Goal: Transaction & Acquisition: Book appointment/travel/reservation

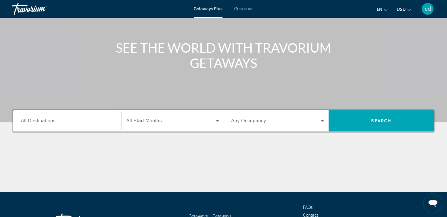
scroll to position [55, 0]
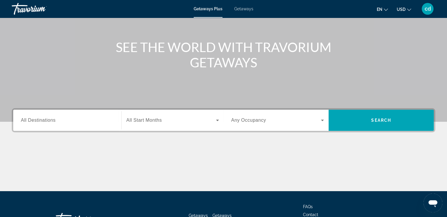
click at [103, 127] on div "Search widget" at bounding box center [67, 120] width 93 height 17
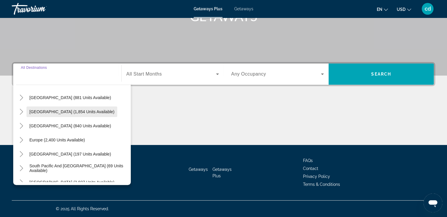
scroll to position [32, 0]
click at [20, 138] on icon "Toggle Europe (2,400 units available)" at bounding box center [22, 140] width 6 height 6
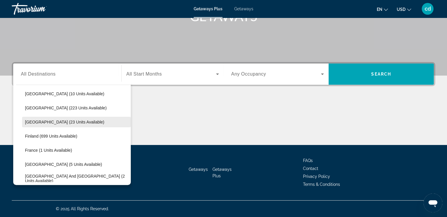
scroll to position [92, 0]
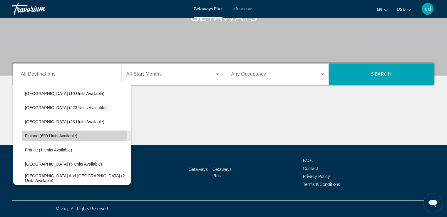
click at [32, 134] on span "Finland (699 units available)" at bounding box center [51, 135] width 52 height 5
type input "**********"
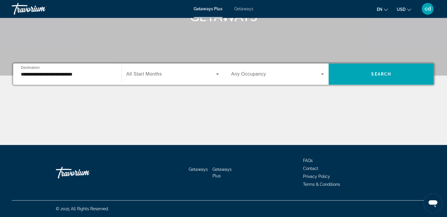
click at [153, 80] on div "Search widget" at bounding box center [172, 74] width 93 height 16
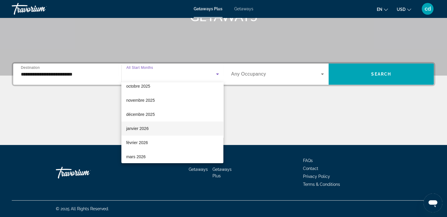
scroll to position [23, 0]
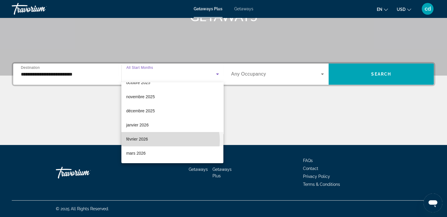
click at [170, 140] on mat-option "février 2026" at bounding box center [172, 139] width 102 height 14
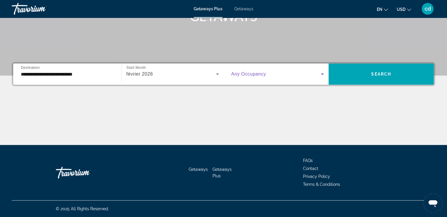
click at [270, 72] on span "Search widget" at bounding box center [276, 74] width 90 height 7
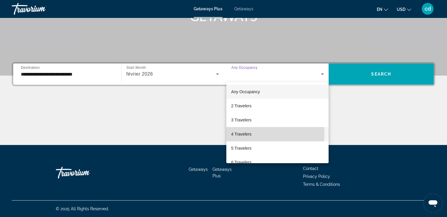
click at [252, 133] on mat-option "4 Travelers" at bounding box center [277, 134] width 102 height 14
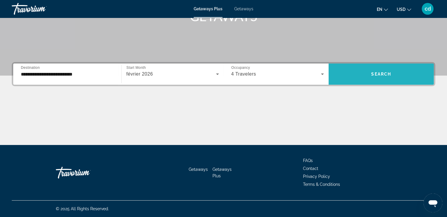
click at [362, 77] on span "Search widget" at bounding box center [380, 74] width 105 height 14
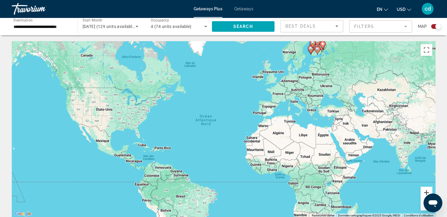
click at [425, 189] on button "Zoom avant" at bounding box center [426, 193] width 12 height 12
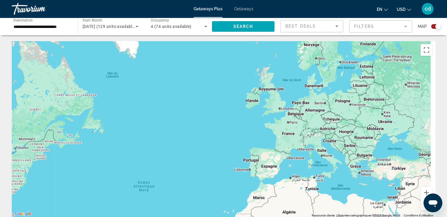
drag, startPoint x: 370, startPoint y: 110, endPoint x: 323, endPoint y: 190, distance: 93.3
click at [323, 190] on div "Main content" at bounding box center [223, 129] width 423 height 176
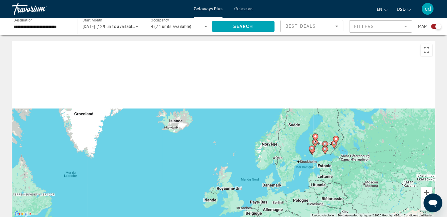
drag, startPoint x: 332, startPoint y: 106, endPoint x: 290, endPoint y: 207, distance: 109.7
click at [290, 207] on div "Pour activer le glissement avec le clavier, appuyez sur Alt+Entrée. Une fois ce…" at bounding box center [223, 129] width 423 height 176
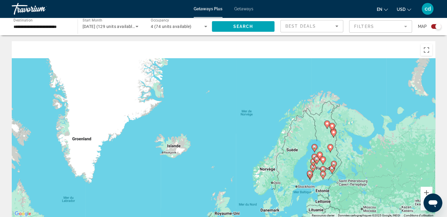
drag, startPoint x: 353, startPoint y: 135, endPoint x: 352, endPoint y: 160, distance: 24.7
click at [352, 160] on div "Pour activer le glissement avec le clavier, appuyez sur Alt+Entrée. Une fois ce…" at bounding box center [223, 129] width 423 height 176
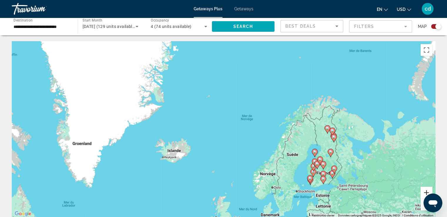
click at [424, 193] on button "Zoom avant" at bounding box center [426, 193] width 12 height 12
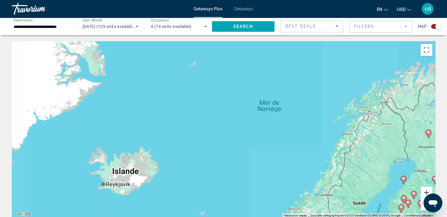
click at [424, 193] on button "Zoom avant" at bounding box center [426, 193] width 12 height 12
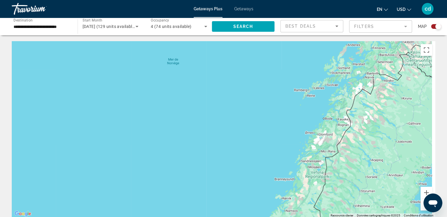
drag, startPoint x: 400, startPoint y: 131, endPoint x: 239, endPoint y: 110, distance: 163.4
click at [239, 110] on div "Main content" at bounding box center [223, 129] width 423 height 176
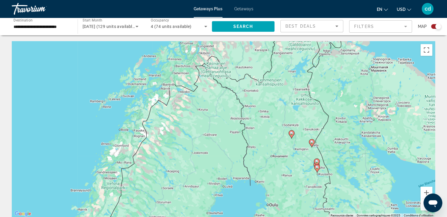
drag, startPoint x: 337, startPoint y: 115, endPoint x: 140, endPoint y: 127, distance: 197.8
click at [140, 127] on div "Pour activer le glissement avec le clavier, appuyez sur Alt+Entrée. Une fois ce…" at bounding box center [223, 129] width 423 height 176
click at [422, 192] on button "Zoom avant" at bounding box center [426, 193] width 12 height 12
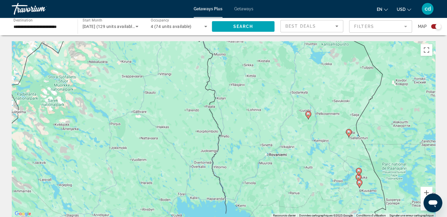
drag, startPoint x: 378, startPoint y: 147, endPoint x: 322, endPoint y: 115, distance: 63.8
click at [322, 115] on div "Pour activer le glissement avec le clavier, appuyez sur Alt+Entrée. Une fois ce…" at bounding box center [223, 129] width 423 height 176
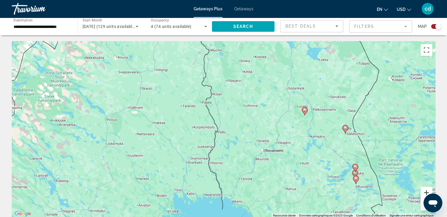
click at [424, 191] on button "Zoom avant" at bounding box center [426, 193] width 12 height 12
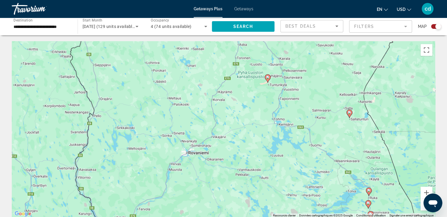
drag, startPoint x: 373, startPoint y: 133, endPoint x: 255, endPoint y: 117, distance: 118.8
click at [255, 117] on div "Pour activer le glissement avec le clavier, appuyez sur Alt+Entrée. Une fois ce…" at bounding box center [223, 129] width 423 height 176
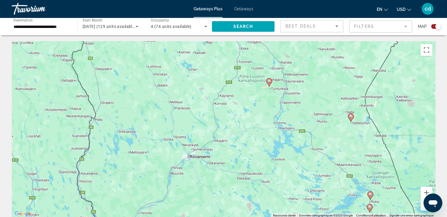
click at [270, 82] on image "Main content" at bounding box center [269, 81] width 4 height 4
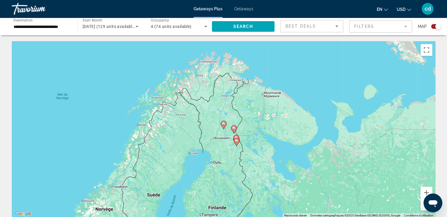
click at [222, 124] on image "Main content" at bounding box center [224, 124] width 4 height 4
type input "**********"
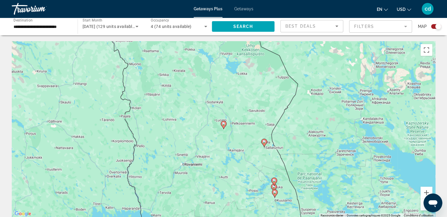
click at [222, 124] on image "Main content" at bounding box center [224, 124] width 4 height 4
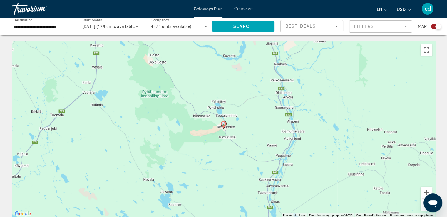
click at [222, 124] on image "Main content" at bounding box center [224, 124] width 4 height 4
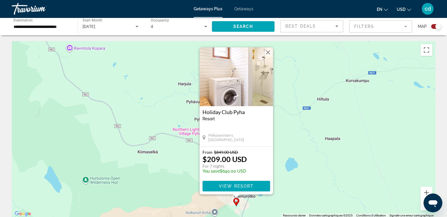
drag, startPoint x: 161, startPoint y: 151, endPoint x: 174, endPoint y: 148, distance: 13.8
click at [174, 148] on div "Pour activer le glissement avec le clavier, appuyez sur Alt+Entrée. Une fois ce…" at bounding box center [223, 129] width 423 height 176
click at [235, 185] on span "View Resort" at bounding box center [236, 185] width 35 height 5
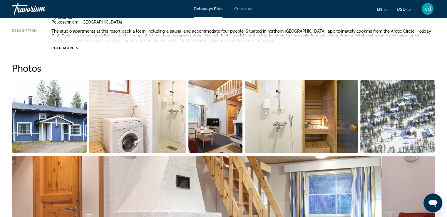
scroll to position [236, 0]
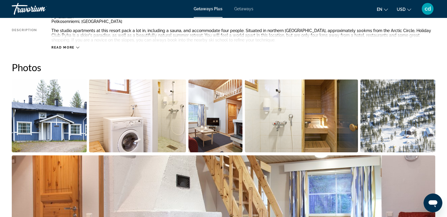
click at [245, 8] on span "Getaways" at bounding box center [243, 8] width 19 height 5
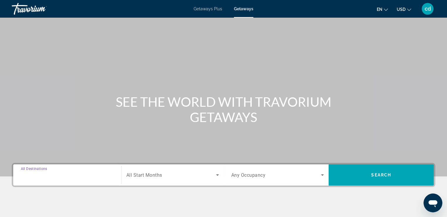
click at [88, 178] on input "Destination All Destinations" at bounding box center [67, 175] width 93 height 7
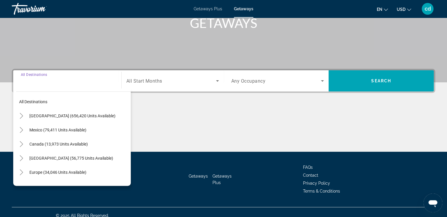
scroll to position [101, 0]
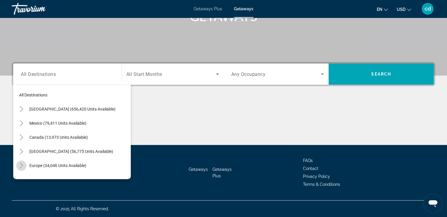
click at [22, 165] on icon "Toggle Europe (34,046 units available)" at bounding box center [21, 165] width 3 height 6
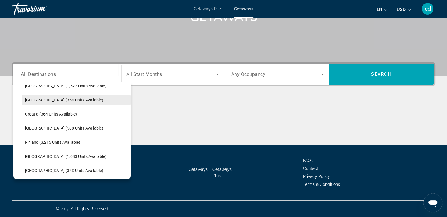
scroll to position [111, 0]
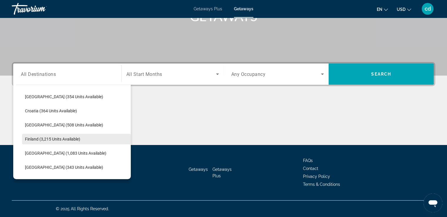
click at [56, 142] on span "Search widget" at bounding box center [76, 139] width 109 height 14
type input "**********"
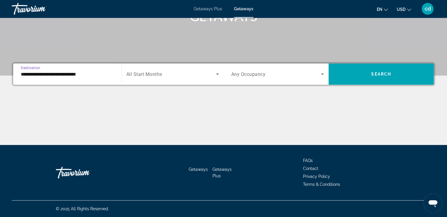
click at [167, 79] on div "Search widget" at bounding box center [172, 74] width 93 height 16
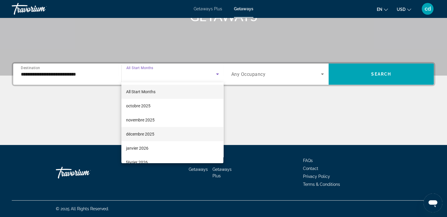
scroll to position [21, 0]
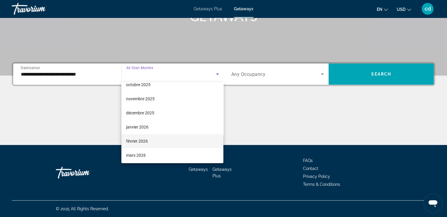
drag, startPoint x: 156, startPoint y: 140, endPoint x: 133, endPoint y: 144, distance: 23.3
click at [133, 144] on span "février 2026" at bounding box center [137, 141] width 22 height 7
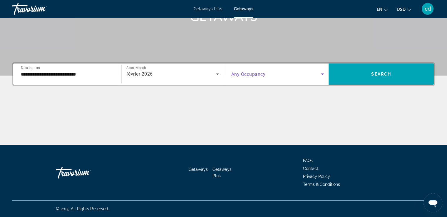
click at [266, 73] on span "Search widget" at bounding box center [276, 74] width 90 height 7
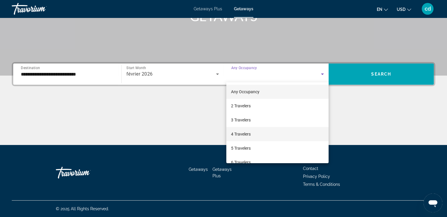
click at [256, 133] on mat-option "4 Travelers" at bounding box center [277, 134] width 102 height 14
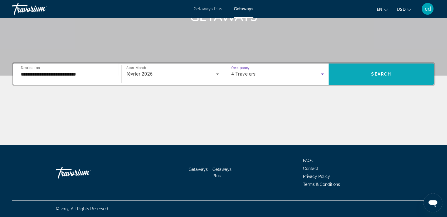
click at [361, 77] on span "Search widget" at bounding box center [380, 74] width 105 height 14
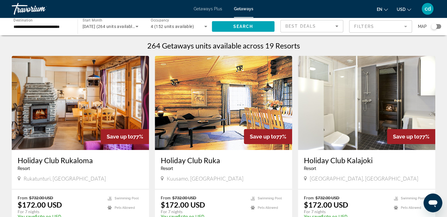
click at [433, 29] on div "Map" at bounding box center [429, 26] width 23 height 13
click at [433, 27] on div "Search widget" at bounding box center [434, 27] width 6 height 6
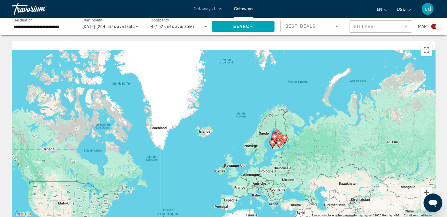
drag, startPoint x: 284, startPoint y: 86, endPoint x: 245, endPoint y: 182, distance: 103.9
click at [245, 182] on div "Pour activer le glissement avec le clavier, appuyez sur Alt+Entrée. Une fois ce…" at bounding box center [223, 129] width 423 height 176
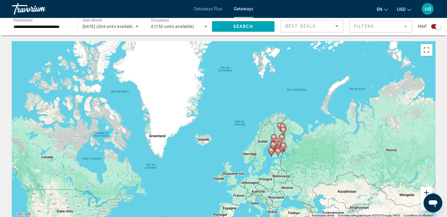
click at [424, 192] on button "Zoom avant" at bounding box center [426, 193] width 12 height 12
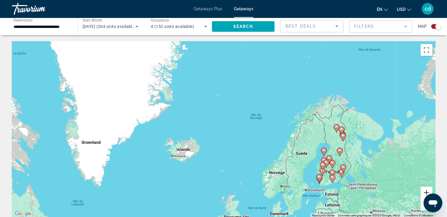
click at [424, 191] on button "Zoom avant" at bounding box center [426, 193] width 12 height 12
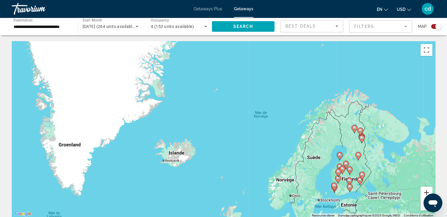
click at [424, 191] on button "Zoom avant" at bounding box center [426, 193] width 12 height 12
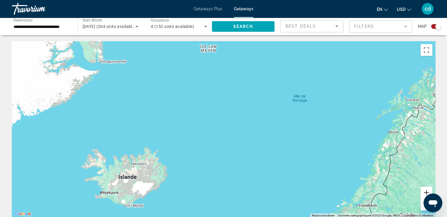
click at [424, 191] on button "Zoom avant" at bounding box center [426, 193] width 12 height 12
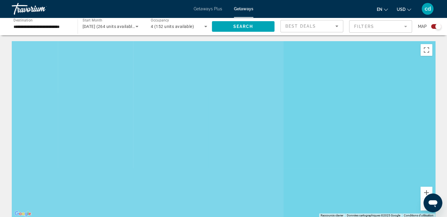
drag, startPoint x: 373, startPoint y: 137, endPoint x: 168, endPoint y: 109, distance: 207.5
click at [168, 109] on div "Main content" at bounding box center [223, 129] width 423 height 176
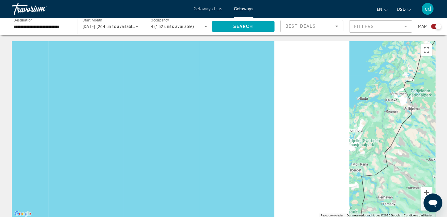
drag, startPoint x: 358, startPoint y: 144, endPoint x: 139, endPoint y: 133, distance: 219.2
click at [139, 133] on div "Main content" at bounding box center [223, 129] width 423 height 176
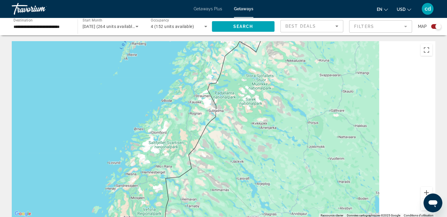
drag, startPoint x: 334, startPoint y: 126, endPoint x: 169, endPoint y: 128, distance: 165.7
click at [169, 128] on div "Main content" at bounding box center [223, 129] width 423 height 176
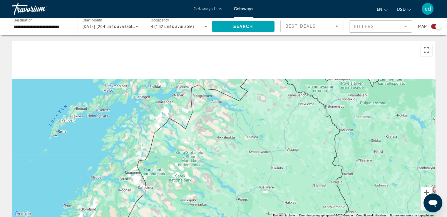
drag, startPoint x: 296, startPoint y: 95, endPoint x: 216, endPoint y: 197, distance: 130.1
click at [216, 197] on div "Pour activer le glissement avec le clavier, appuyez sur Alt+Entrée. Une fois ce…" at bounding box center [223, 129] width 423 height 176
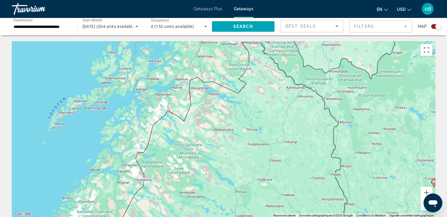
drag, startPoint x: 293, startPoint y: 162, endPoint x: 307, endPoint y: 115, distance: 49.2
click at [307, 115] on div "Pour activer le glissement avec le clavier, appuyez sur Alt+Entrée. Une fois ce…" at bounding box center [223, 129] width 423 height 176
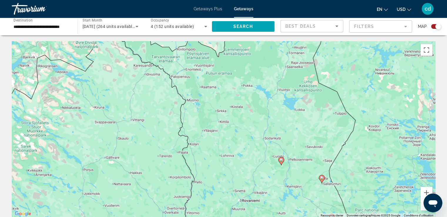
drag, startPoint x: 385, startPoint y: 170, endPoint x: 228, endPoint y: 151, distance: 158.0
click at [228, 151] on div "Pour activer le glissement avec le clavier, appuyez sur Alt+Entrée. Une fois ce…" at bounding box center [223, 129] width 423 height 176
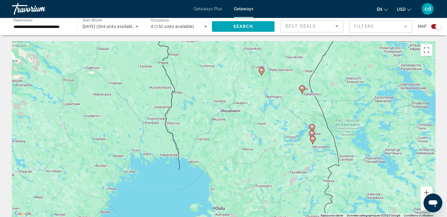
drag, startPoint x: 298, startPoint y: 155, endPoint x: 278, endPoint y: 63, distance: 94.1
click at [278, 63] on div "Pour activer le glissement avec le clavier, appuyez sur Alt+Entrée. Une fois ce…" at bounding box center [223, 129] width 423 height 176
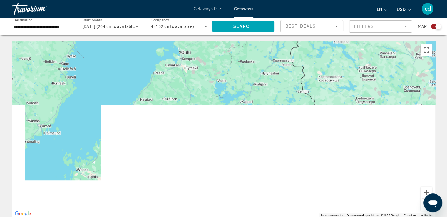
drag, startPoint x: 309, startPoint y: 165, endPoint x: 270, endPoint y: -22, distance: 190.5
click at [270, 0] on html "**********" at bounding box center [223, 108] width 447 height 217
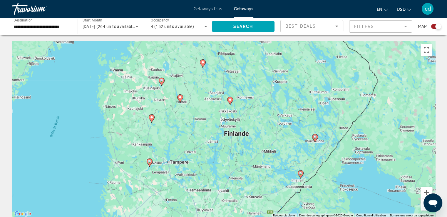
drag, startPoint x: 278, startPoint y: 108, endPoint x: 317, endPoint y: 36, distance: 82.1
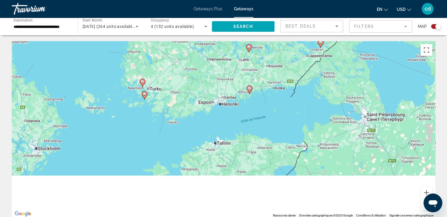
drag, startPoint x: 268, startPoint y: 148, endPoint x: 269, endPoint y: 81, distance: 67.9
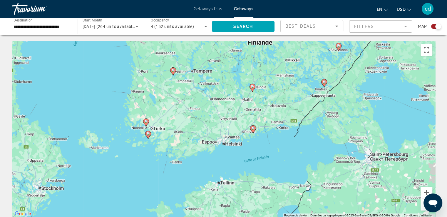
drag, startPoint x: 255, startPoint y: 140, endPoint x: 281, endPoint y: 107, distance: 41.6
click at [281, 107] on div "Pour activer le glissement avec le clavier, appuyez sur Alt+Entrée. Une fois ce…" at bounding box center [223, 129] width 423 height 176
click at [57, 26] on input "**********" at bounding box center [42, 26] width 56 height 7
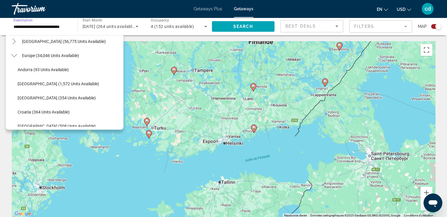
scroll to position [48, 0]
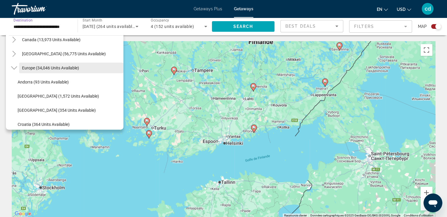
click at [52, 69] on span "Europe (34,046 units available)" at bounding box center [50, 68] width 57 height 5
type input "**********"
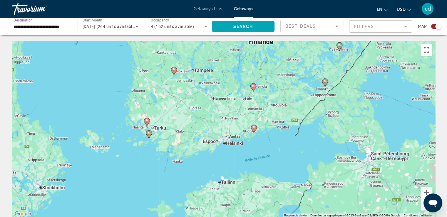
click at [436, 26] on div "Search widget" at bounding box center [438, 27] width 6 height 6
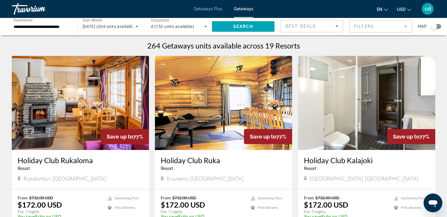
click at [97, 25] on span "February 2026 (264 units available)" at bounding box center [109, 26] width 53 height 5
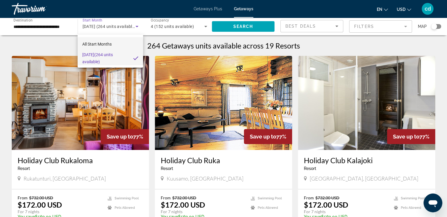
click at [101, 48] on mat-option "All Start Months" at bounding box center [111, 44] width 66 height 14
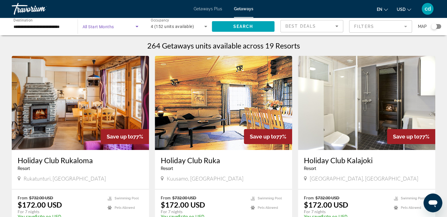
click at [192, 28] on span "4 (152 units available)" at bounding box center [172, 26] width 43 height 5
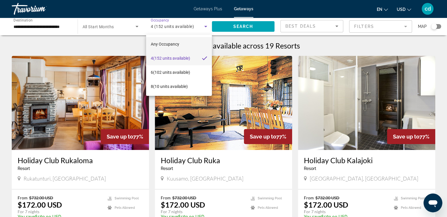
click at [190, 41] on mat-option "Any Occupancy" at bounding box center [179, 44] width 66 height 14
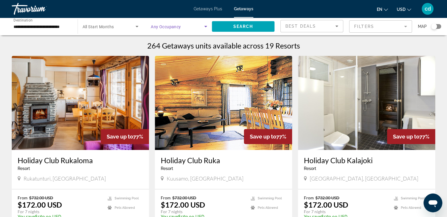
click at [196, 25] on span "Search widget" at bounding box center [177, 26] width 53 height 7
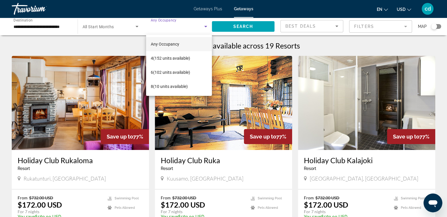
click at [227, 22] on div at bounding box center [223, 108] width 447 height 217
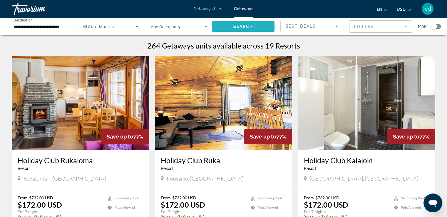
click at [228, 27] on span "Search widget" at bounding box center [243, 26] width 63 height 14
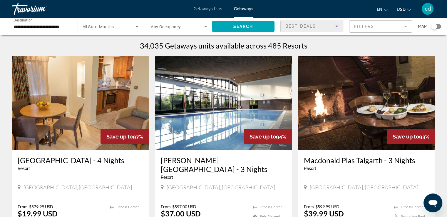
click at [312, 29] on div "Best Deals" at bounding box center [310, 26] width 50 height 7
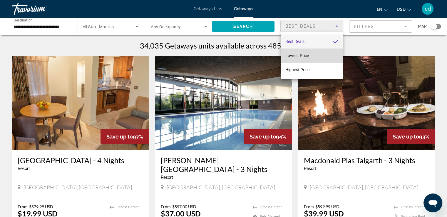
click at [303, 55] on span "Lowest Price" at bounding box center [297, 55] width 24 height 5
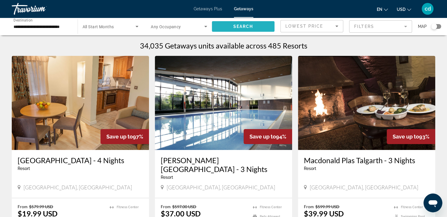
click at [254, 28] on span "Search widget" at bounding box center [243, 26] width 63 height 14
click at [45, 26] on input "**********" at bounding box center [42, 26] width 56 height 7
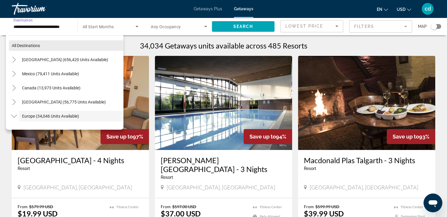
click at [41, 47] on span "Search widget" at bounding box center [66, 45] width 115 height 14
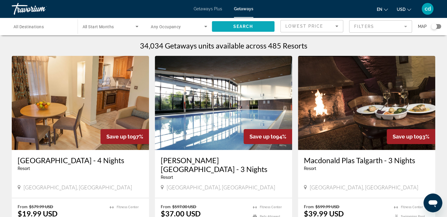
click at [241, 25] on span "Search" at bounding box center [243, 26] width 20 height 5
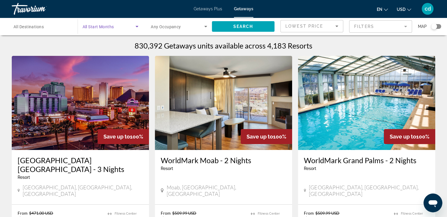
click at [107, 29] on span "Search widget" at bounding box center [109, 26] width 53 height 7
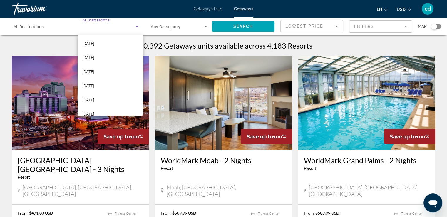
scroll to position [89, 0]
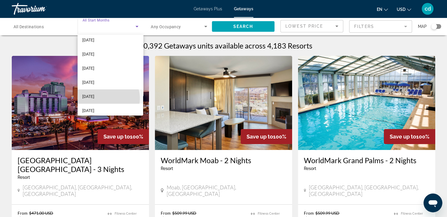
click at [105, 98] on mat-option "[DATE]" at bounding box center [111, 96] width 66 height 14
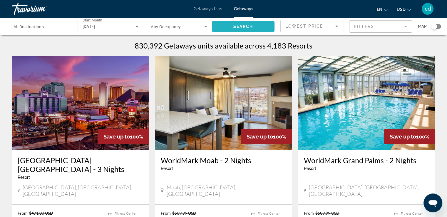
click at [221, 24] on span "Search widget" at bounding box center [243, 26] width 63 height 14
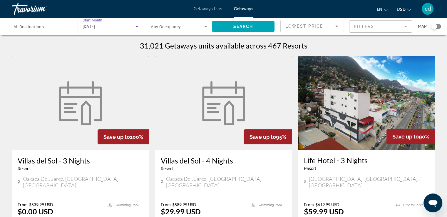
click at [121, 29] on div "[DATE]" at bounding box center [109, 26] width 53 height 7
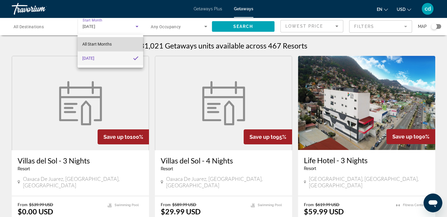
click at [118, 43] on mat-option "All Start Months" at bounding box center [111, 44] width 66 height 14
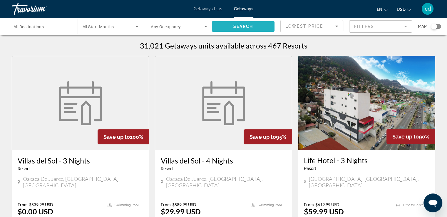
click at [237, 26] on span "Search" at bounding box center [243, 26] width 20 height 5
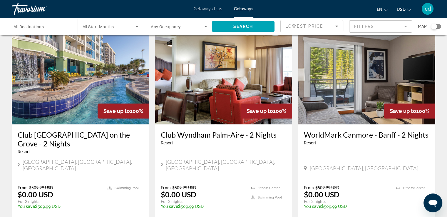
scroll to position [455, 0]
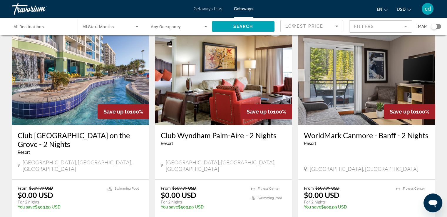
click at [399, 23] on mat-form-field "Filters" at bounding box center [380, 26] width 63 height 12
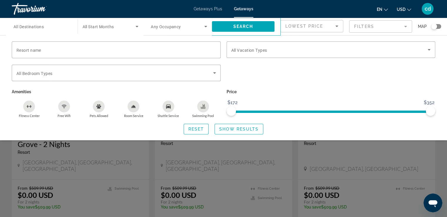
click at [399, 23] on mat-form-field "Filters" at bounding box center [380, 26] width 63 height 12
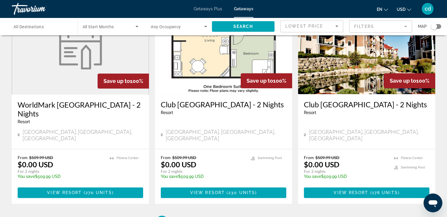
scroll to position [713, 0]
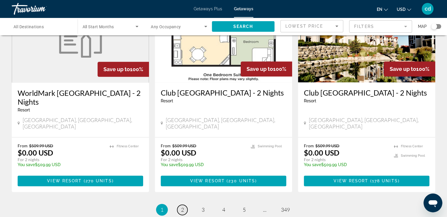
click at [185, 205] on link "page 2" at bounding box center [182, 210] width 10 height 10
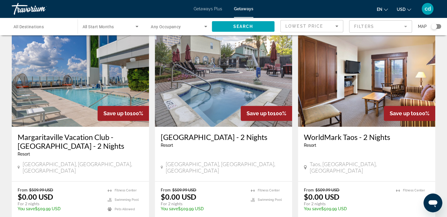
scroll to position [708, 0]
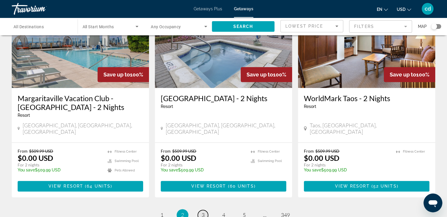
click at [202, 212] on span "3" at bounding box center [203, 215] width 3 height 6
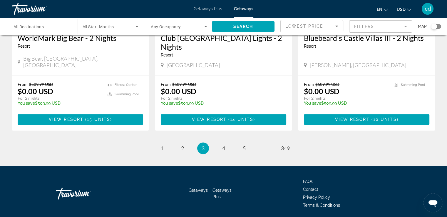
scroll to position [754, 0]
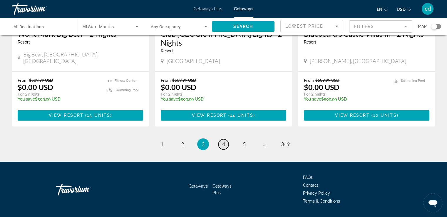
click at [223, 141] on span "4" at bounding box center [223, 144] width 3 height 6
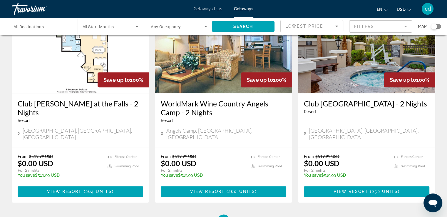
scroll to position [704, 0]
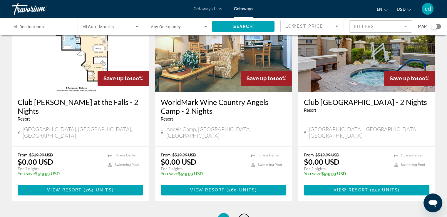
click at [241, 214] on link "page 5" at bounding box center [244, 219] width 10 height 10
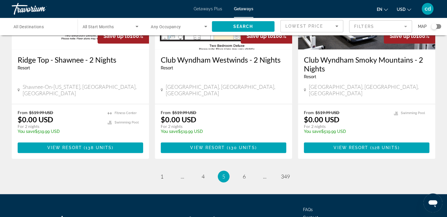
scroll to position [746, 0]
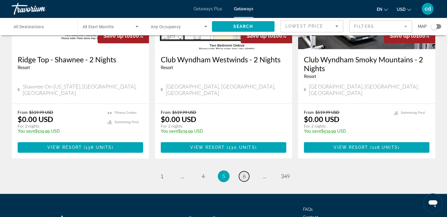
click at [243, 173] on span "6" at bounding box center [244, 176] width 3 height 6
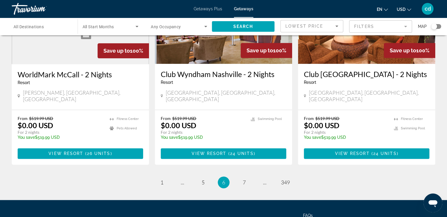
scroll to position [740, 0]
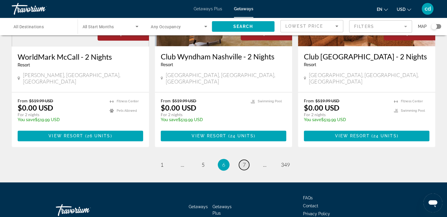
click at [243, 161] on span "7" at bounding box center [244, 164] width 3 height 6
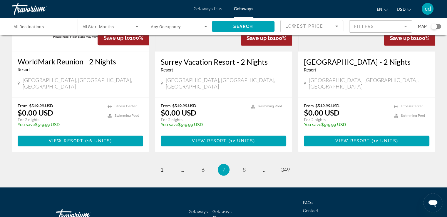
scroll to position [752, 0]
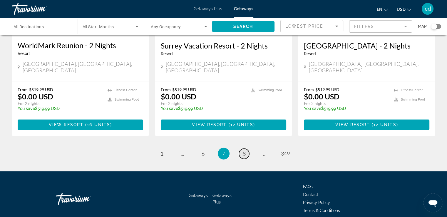
click at [244, 150] on span "8" at bounding box center [244, 153] width 3 height 6
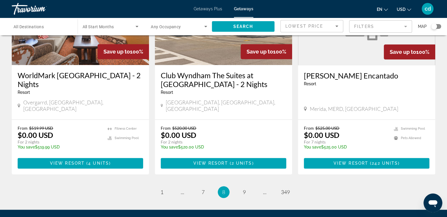
scroll to position [722, 0]
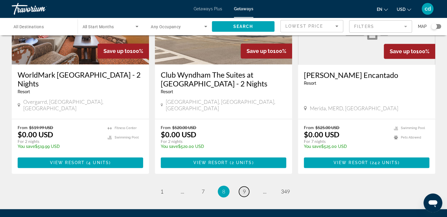
click at [245, 188] on span "9" at bounding box center [244, 191] width 3 height 6
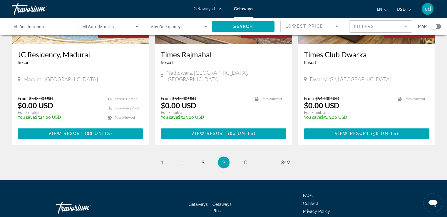
scroll to position [737, 0]
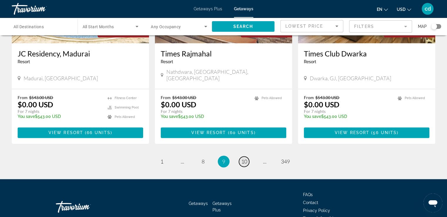
click at [243, 158] on span "10" at bounding box center [244, 161] width 6 height 6
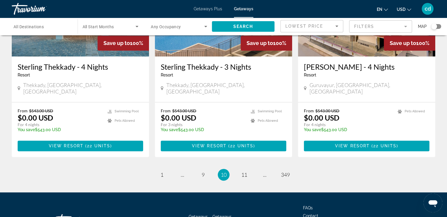
scroll to position [722, 0]
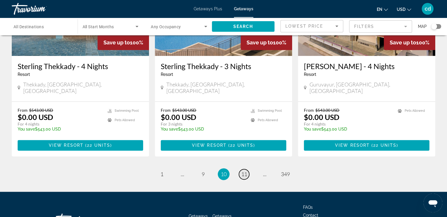
click at [243, 171] on span "11" at bounding box center [244, 174] width 6 height 6
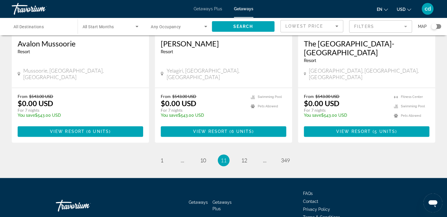
scroll to position [740, 0]
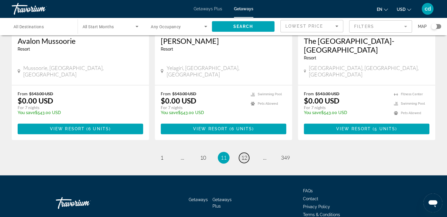
click at [244, 154] on span "12" at bounding box center [244, 157] width 6 height 6
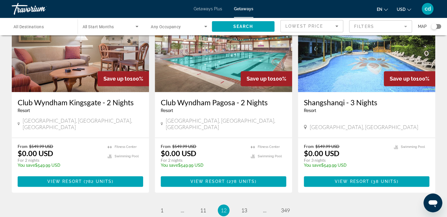
scroll to position [677, 0]
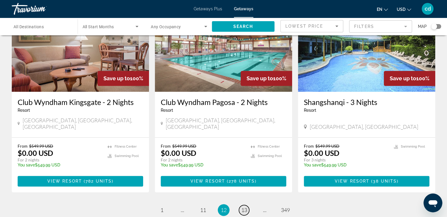
click at [242, 207] on span "13" at bounding box center [244, 210] width 6 height 6
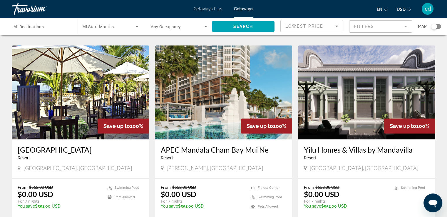
scroll to position [742, 0]
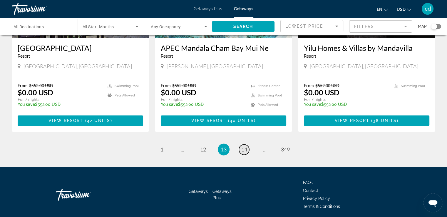
click at [243, 146] on span "14" at bounding box center [244, 149] width 6 height 6
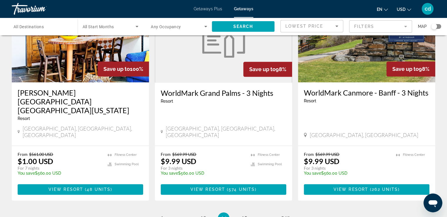
scroll to position [700, 0]
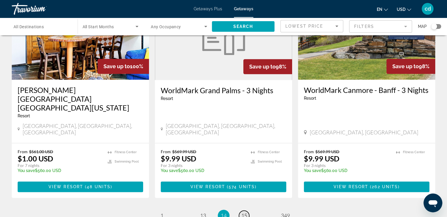
click at [244, 212] on span "15" at bounding box center [244, 215] width 6 height 6
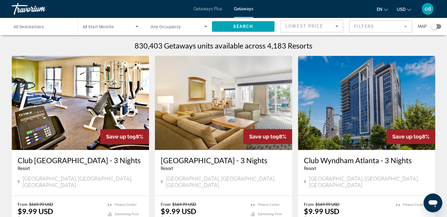
click at [117, 30] on div "Search widget" at bounding box center [111, 26] width 56 height 16
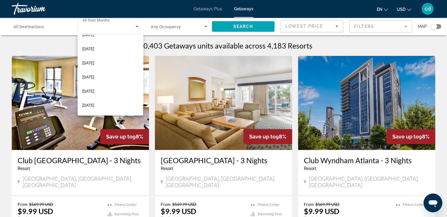
scroll to position [81, 0]
click at [112, 103] on mat-option "[DATE]" at bounding box center [111, 104] width 66 height 14
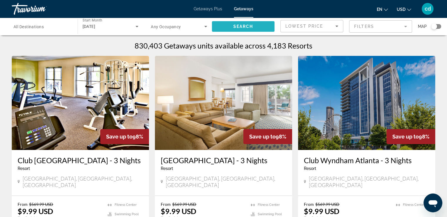
click at [229, 24] on span "Search widget" at bounding box center [243, 26] width 63 height 14
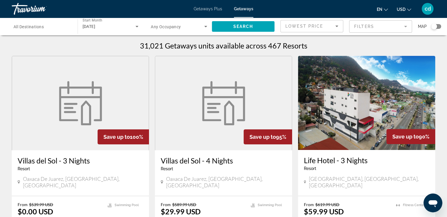
click at [129, 28] on div "[DATE]" at bounding box center [109, 26] width 53 height 7
click at [121, 43] on mat-option "All Start Months" at bounding box center [111, 44] width 66 height 14
click at [115, 28] on span "Search widget" at bounding box center [109, 26] width 53 height 7
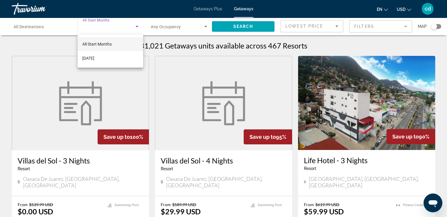
click at [229, 27] on div at bounding box center [223, 108] width 447 height 217
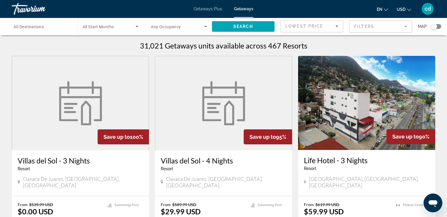
click at [229, 27] on span "Search widget" at bounding box center [243, 26] width 63 height 14
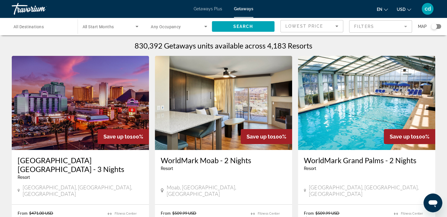
click at [117, 24] on span "Search widget" at bounding box center [109, 26] width 53 height 7
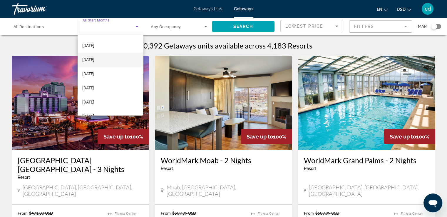
scroll to position [114, 0]
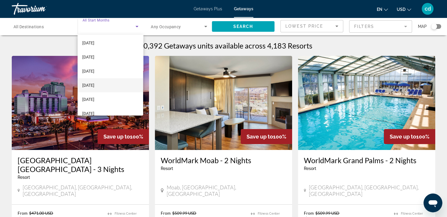
click at [115, 86] on mat-option "[DATE]" at bounding box center [111, 85] width 66 height 14
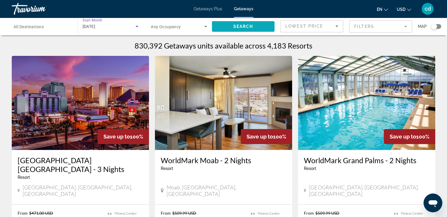
click at [235, 27] on span "Search" at bounding box center [243, 26] width 20 height 5
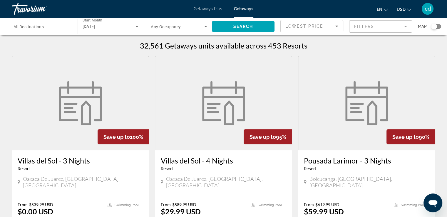
click at [134, 26] on icon "Search widget" at bounding box center [136, 26] width 7 height 7
click at [120, 43] on mat-option "All Start Months" at bounding box center [111, 44] width 66 height 14
click at [232, 27] on span "Search widget" at bounding box center [243, 26] width 63 height 14
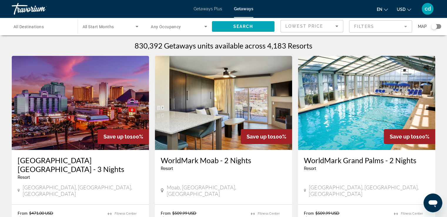
click at [114, 27] on span "Search widget" at bounding box center [109, 26] width 53 height 7
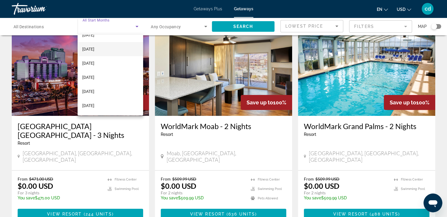
scroll to position [40, 0]
click at [116, 103] on mat-option "[DATE]" at bounding box center [111, 103] width 66 height 14
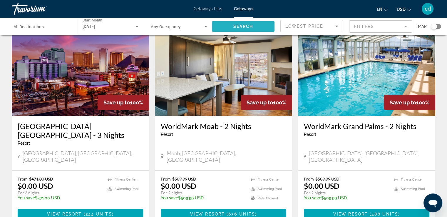
click at [226, 27] on span "Search widget" at bounding box center [243, 26] width 63 height 14
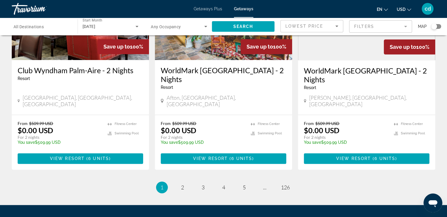
scroll to position [743, 0]
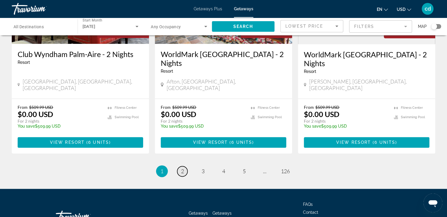
click at [182, 168] on span "2" at bounding box center [182, 171] width 3 height 6
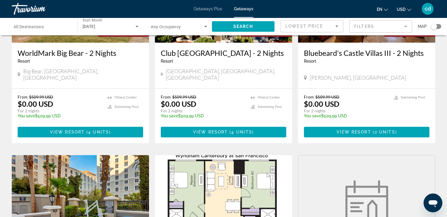
scroll to position [529, 0]
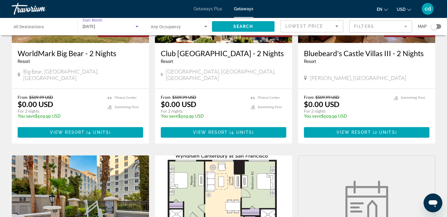
click at [120, 28] on div "[DATE]" at bounding box center [109, 26] width 53 height 7
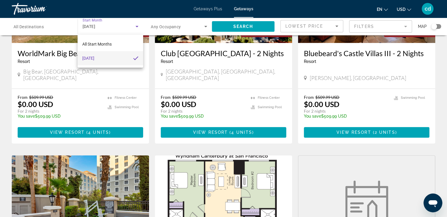
click at [58, 22] on div at bounding box center [223, 108] width 447 height 217
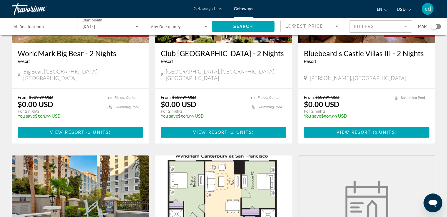
click at [39, 25] on span "All Destinations" at bounding box center [29, 26] width 30 height 5
click at [39, 25] on input "Destination All Destinations" at bounding box center [42, 26] width 56 height 7
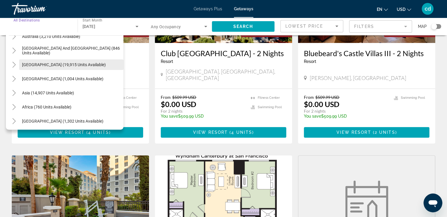
scroll to position [95, 0]
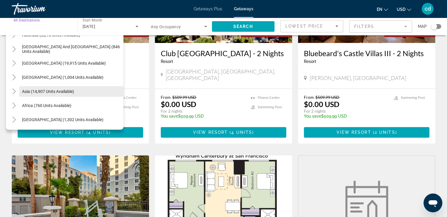
click at [59, 94] on span "Search widget" at bounding box center [71, 91] width 104 height 14
type input "**********"
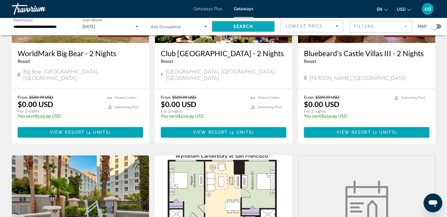
click at [229, 26] on span "Search widget" at bounding box center [243, 26] width 63 height 14
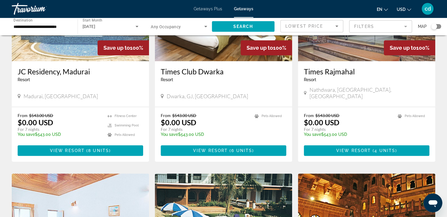
scroll to position [407, 0]
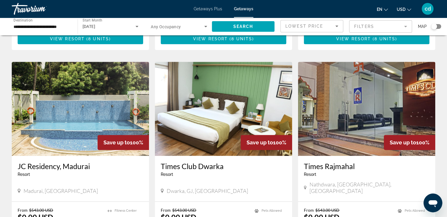
click at [107, 30] on div "[DATE]" at bounding box center [111, 26] width 56 height 16
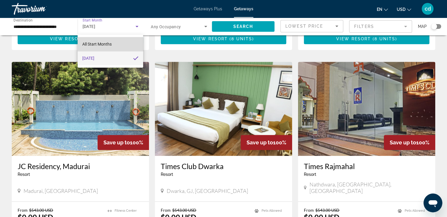
click at [118, 46] on mat-option "All Start Months" at bounding box center [111, 44] width 66 height 14
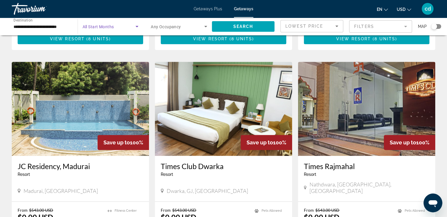
click at [125, 24] on span "Search widget" at bounding box center [109, 26] width 53 height 7
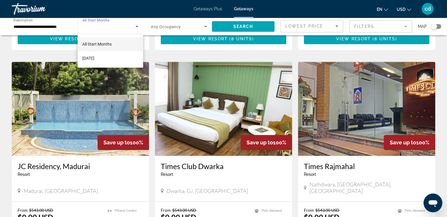
click at [113, 42] on mat-option "All Start Months" at bounding box center [111, 44] width 66 height 14
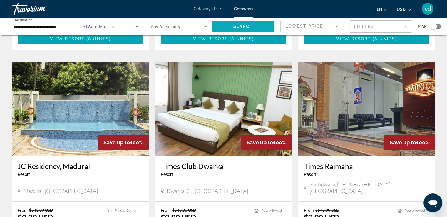
click at [222, 26] on span "Search widget" at bounding box center [243, 26] width 63 height 14
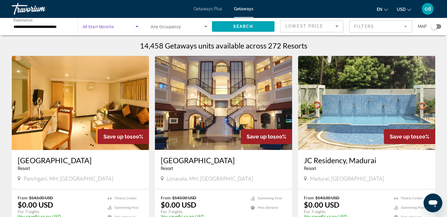
click at [117, 23] on span "Search widget" at bounding box center [109, 26] width 53 height 7
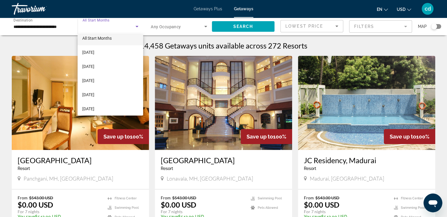
scroll to position [5, 0]
click at [94, 78] on span "[DATE]" at bounding box center [88, 81] width 12 height 7
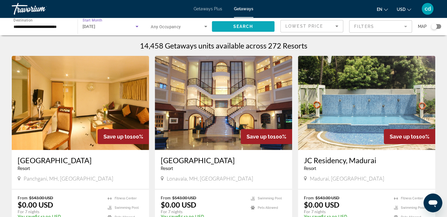
click at [234, 24] on span "Search" at bounding box center [243, 26] width 20 height 5
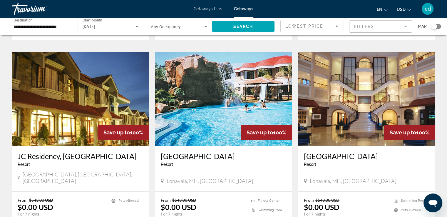
scroll to position [733, 0]
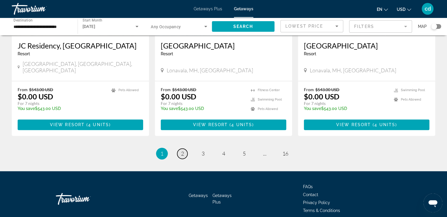
click at [181, 150] on span "2" at bounding box center [182, 153] width 3 height 6
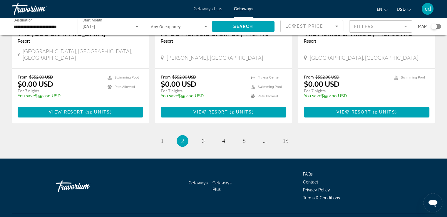
scroll to position [733, 0]
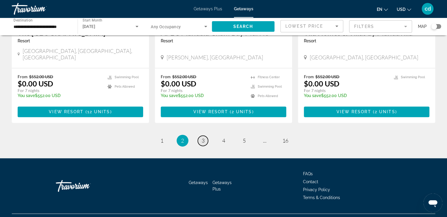
click at [202, 137] on span "3" at bounding box center [203, 140] width 3 height 6
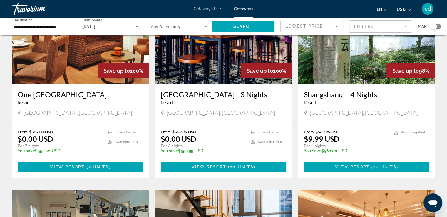
scroll to position [66, 0]
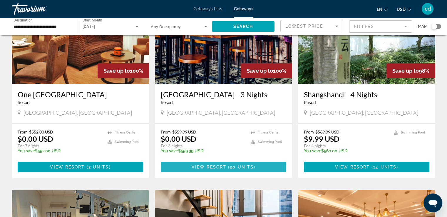
click at [227, 165] on span "Main content" at bounding box center [227, 167] width 2 height 5
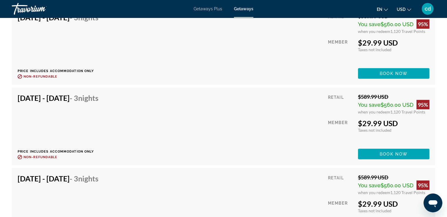
scroll to position [1513, 0]
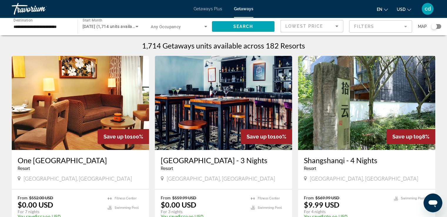
click at [127, 21] on div "December 2025 (1,714 units available)" at bounding box center [111, 26] width 56 height 16
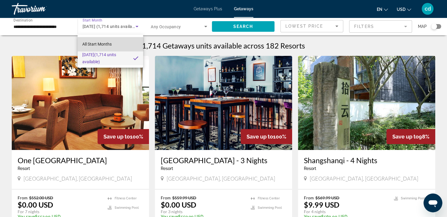
click at [116, 41] on mat-option "All Start Months" at bounding box center [111, 44] width 66 height 14
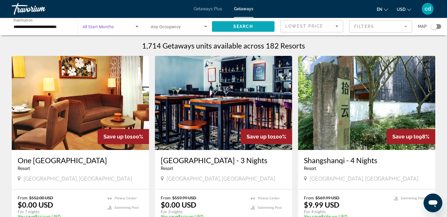
click at [230, 20] on span "Search widget" at bounding box center [243, 26] width 63 height 14
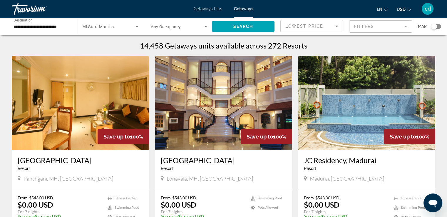
click at [104, 29] on span "Search widget" at bounding box center [109, 26] width 53 height 7
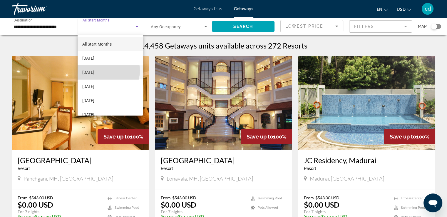
click at [94, 71] on span "[DATE]" at bounding box center [88, 72] width 12 height 7
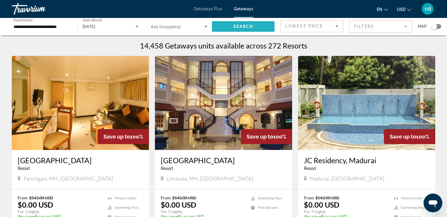
click at [231, 24] on span "Search widget" at bounding box center [243, 26] width 63 height 14
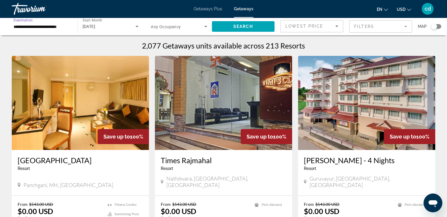
click at [61, 24] on input "**********" at bounding box center [42, 26] width 56 height 7
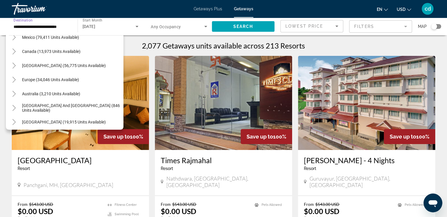
scroll to position [27, 0]
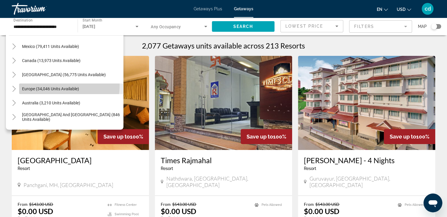
click at [56, 85] on span "Search widget" at bounding box center [71, 89] width 104 height 14
type input "**********"
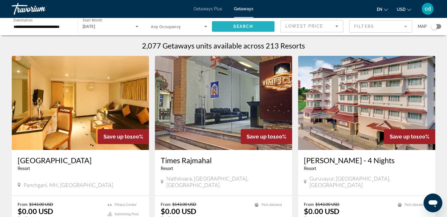
click at [233, 25] on span "Search" at bounding box center [243, 26] width 20 height 5
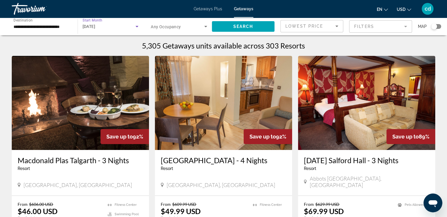
click at [118, 28] on div "[DATE]" at bounding box center [109, 26] width 53 height 7
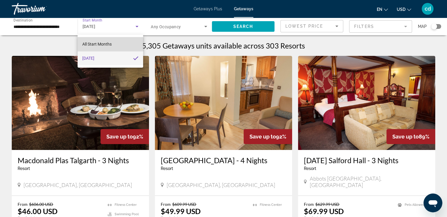
click at [118, 43] on mat-option "All Start Months" at bounding box center [111, 44] width 66 height 14
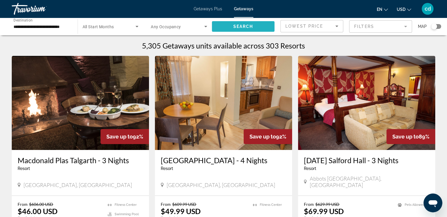
click at [230, 30] on span "Search widget" at bounding box center [243, 26] width 63 height 14
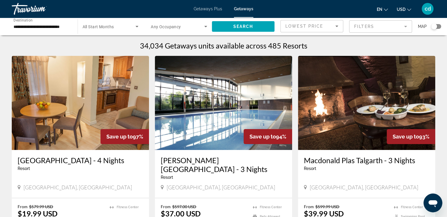
click at [354, 27] on mat-form-field "Filters" at bounding box center [380, 26] width 63 height 12
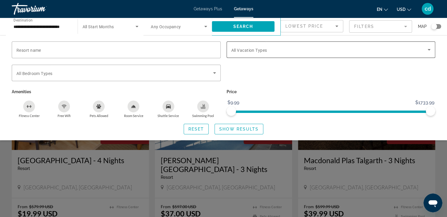
click at [254, 51] on span "All Vacation Types" at bounding box center [249, 50] width 36 height 5
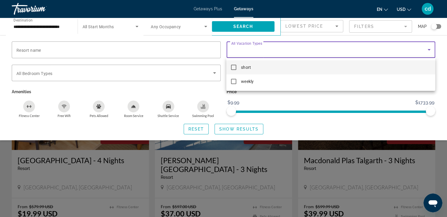
click at [254, 51] on div at bounding box center [223, 108] width 447 height 217
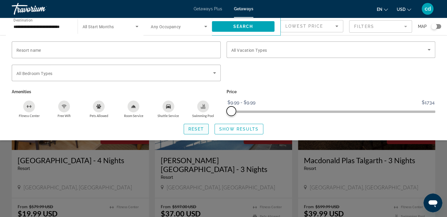
drag, startPoint x: 428, startPoint y: 112, endPoint x: 192, endPoint y: 122, distance: 235.6
click at [192, 122] on div "Resort name Vacation Types All Vacation Types Bedroom Types All Bedroom Types A…" at bounding box center [223, 87] width 447 height 93
click at [236, 128] on span "Show Results" at bounding box center [238, 129] width 39 height 5
click at [55, 27] on input "**********" at bounding box center [42, 26] width 56 height 7
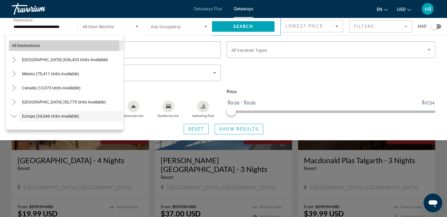
click at [31, 48] on span "Search widget" at bounding box center [66, 45] width 115 height 14
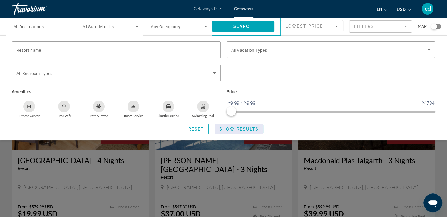
click at [228, 130] on span "Show Results" at bounding box center [238, 129] width 39 height 5
click at [255, 23] on span "Search widget" at bounding box center [243, 26] width 63 height 14
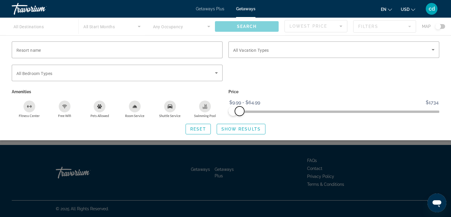
drag, startPoint x: 231, startPoint y: 109, endPoint x: 240, endPoint y: 110, distance: 8.6
click at [240, 110] on span "ngx-slider-max" at bounding box center [239, 110] width 9 height 9
drag, startPoint x: 232, startPoint y: 110, endPoint x: 223, endPoint y: 110, distance: 8.9
click at [223, 110] on div "Resort name Vacation Types All Vacation Types Bedroom Types All Bedroom Types A…" at bounding box center [226, 79] width 434 height 76
click at [202, 126] on span "Search widget" at bounding box center [198, 129] width 25 height 14
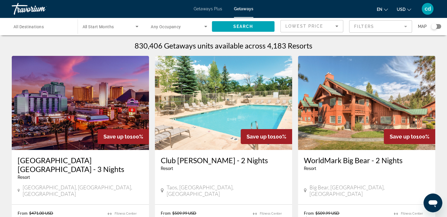
click at [366, 27] on mat-form-field "Filters" at bounding box center [380, 26] width 63 height 12
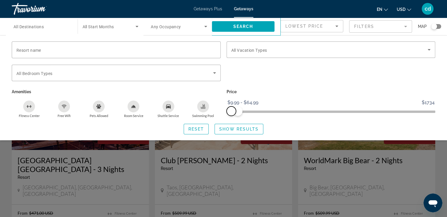
drag, startPoint x: 227, startPoint y: 112, endPoint x: 218, endPoint y: 111, distance: 9.2
click at [218, 111] on div "Resort name Vacation Types All Vacation Types Bedroom Types All Bedroom Types A…" at bounding box center [223, 79] width 429 height 76
drag, startPoint x: 239, startPoint y: 111, endPoint x: 251, endPoint y: 111, distance: 11.8
click at [251, 111] on span "ngx-slider-max" at bounding box center [251, 110] width 9 height 9
drag, startPoint x: 229, startPoint y: 109, endPoint x: 219, endPoint y: 108, distance: 10.6
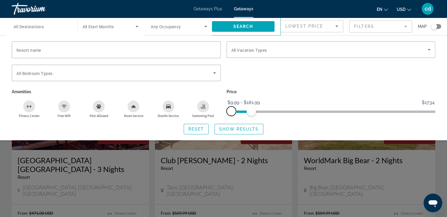
click at [219, 108] on div "Resort name Vacation Types All Vacation Types Bedroom Types All Bedroom Types A…" at bounding box center [223, 79] width 429 height 76
drag, startPoint x: 255, startPoint y: 112, endPoint x: 240, endPoint y: 113, distance: 15.1
click at [240, 113] on span "ngx-slider-max" at bounding box center [239, 110] width 9 height 9
click at [240, 128] on span "Show Results" at bounding box center [238, 129] width 39 height 5
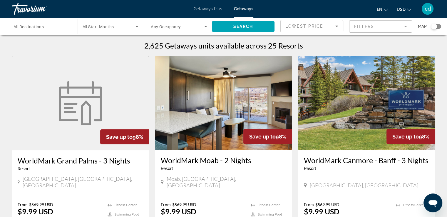
click at [361, 23] on mat-form-field "Filters" at bounding box center [380, 26] width 63 height 12
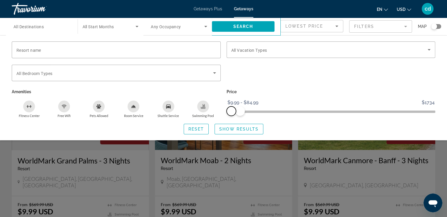
drag, startPoint x: 229, startPoint y: 112, endPoint x: 212, endPoint y: 109, distance: 18.1
click at [212, 109] on div "Resort name Vacation Types All Vacation Types Bedroom Types All Bedroom Types A…" at bounding box center [223, 79] width 429 height 76
click at [195, 131] on span "Reset" at bounding box center [196, 129] width 16 height 5
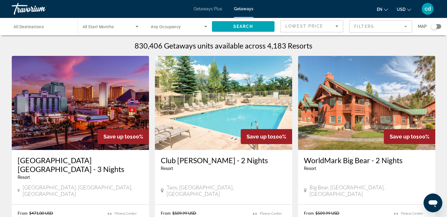
click at [362, 28] on mat-form-field "Filters" at bounding box center [380, 26] width 63 height 12
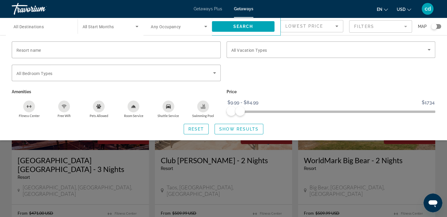
click at [433, 26] on div "Search widget" at bounding box center [434, 27] width 6 height 6
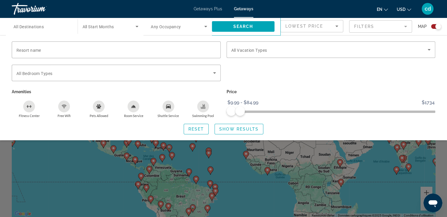
click at [285, 152] on div "Search widget" at bounding box center [223, 152] width 447 height 129
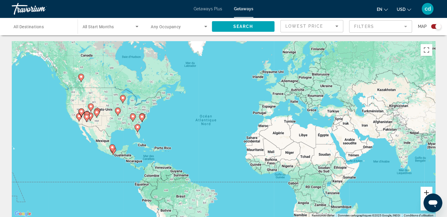
click at [423, 190] on button "Zoom avant" at bounding box center [426, 193] width 12 height 12
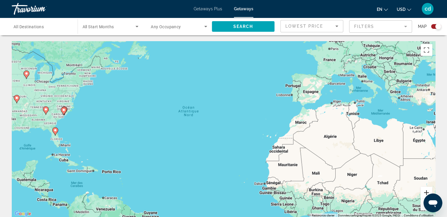
click at [423, 190] on button "Zoom avant" at bounding box center [426, 193] width 12 height 12
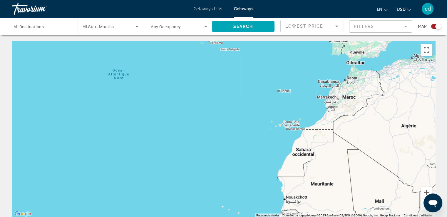
drag, startPoint x: 368, startPoint y: 144, endPoint x: 333, endPoint y: 126, distance: 38.8
click at [333, 126] on div "Main content" at bounding box center [223, 129] width 423 height 176
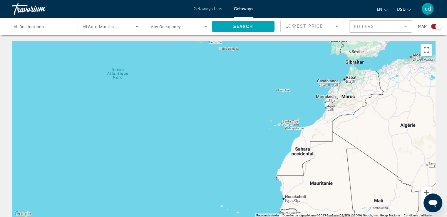
click at [422, 208] on button "Zoom arrière" at bounding box center [426, 205] width 12 height 12
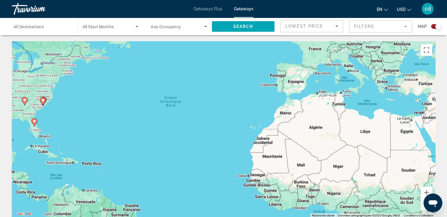
click at [422, 208] on button "Zoom arrière" at bounding box center [426, 205] width 12 height 12
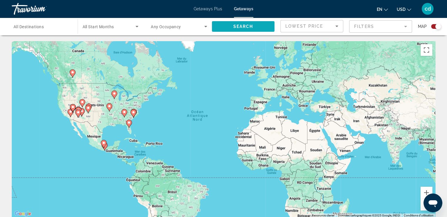
click at [241, 29] on span "Search widget" at bounding box center [243, 26] width 63 height 14
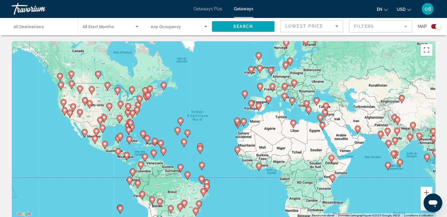
click at [236, 120] on image "Main content" at bounding box center [237, 121] width 4 height 4
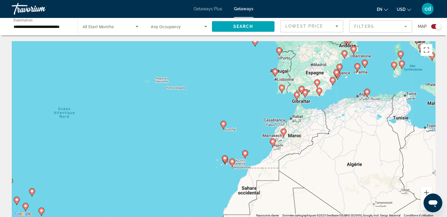
click at [223, 160] on image "Main content" at bounding box center [225, 158] width 4 height 4
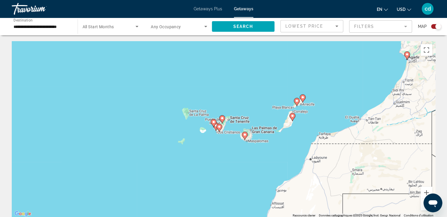
click at [219, 125] on icon "Main content" at bounding box center [218, 128] width 5 height 8
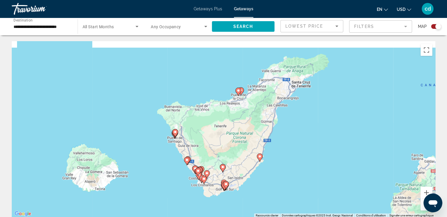
drag, startPoint x: 237, startPoint y: 124, endPoint x: 238, endPoint y: 186, distance: 62.3
click at [238, 186] on div "Pour activer le glissement avec le clavier, appuyez sur Alt+Entrée. Une fois ce…" at bounding box center [223, 129] width 423 height 176
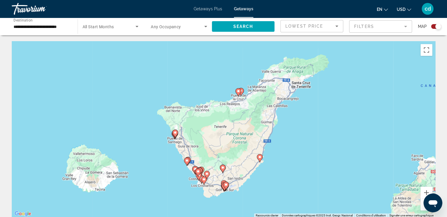
click at [259, 159] on icon "Main content" at bounding box center [259, 158] width 5 height 8
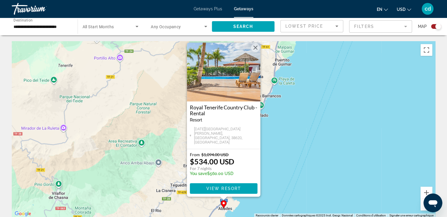
click at [256, 52] on button "Fermer" at bounding box center [255, 47] width 9 height 9
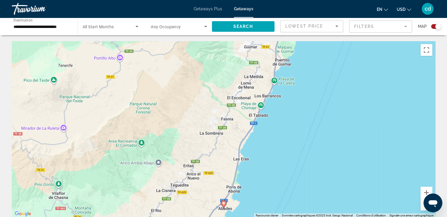
click at [423, 208] on button "Zoom arrière" at bounding box center [426, 205] width 12 height 12
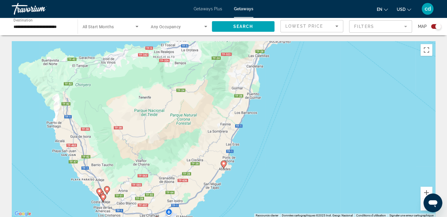
click at [423, 208] on button "Zoom arrière" at bounding box center [426, 205] width 12 height 12
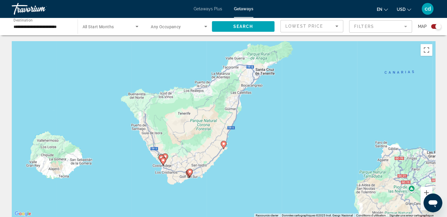
click at [423, 208] on button "Zoom arrière" at bounding box center [426, 205] width 12 height 12
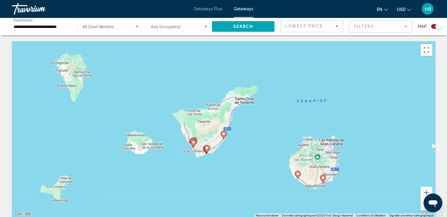
click at [423, 208] on button "Zoom arrière" at bounding box center [426, 205] width 12 height 12
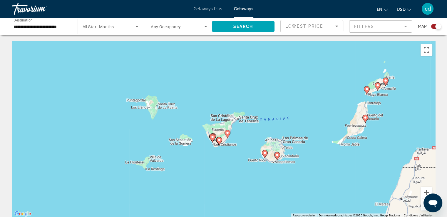
drag, startPoint x: 377, startPoint y: 167, endPoint x: 382, endPoint y: 172, distance: 6.9
click at [382, 172] on div "Pour activer le glissement avec le clavier, appuyez sur Alt+Entrée. Une fois ce…" at bounding box center [223, 129] width 423 height 176
click at [435, 27] on div "Search widget" at bounding box center [438, 27] width 6 height 6
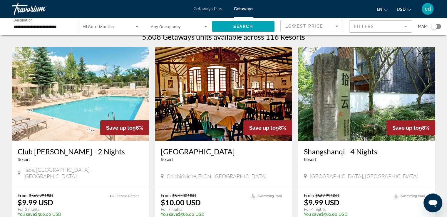
scroll to position [8, 0]
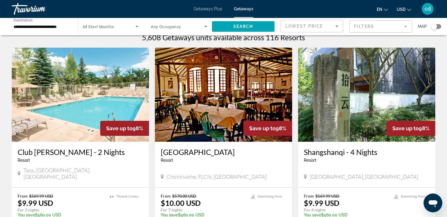
click at [53, 24] on input "**********" at bounding box center [42, 26] width 56 height 7
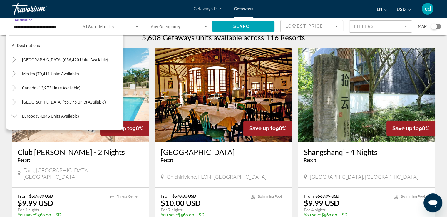
scroll to position [275, 0]
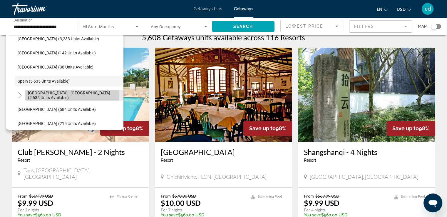
click at [48, 92] on span "Search widget" at bounding box center [74, 95] width 98 height 14
type input "**********"
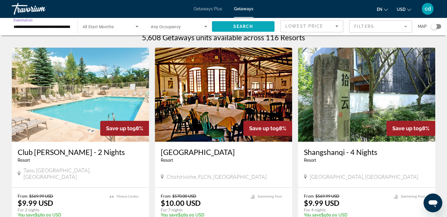
click at [233, 25] on span "Search" at bounding box center [243, 26] width 20 height 5
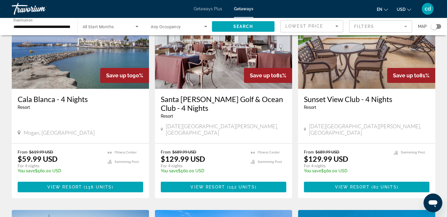
scroll to position [65, 0]
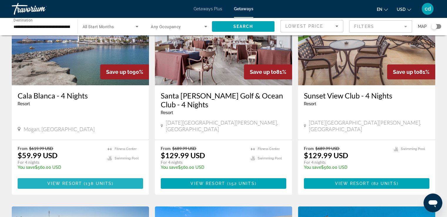
click at [113, 179] on span "Main content" at bounding box center [80, 183] width 125 height 14
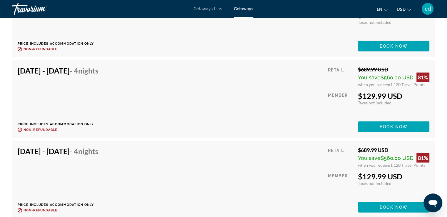
scroll to position [1357, 0]
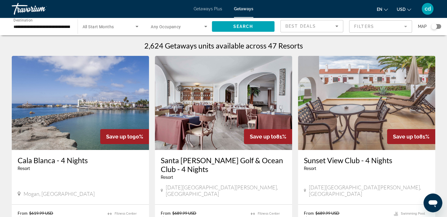
click at [125, 31] on div "Search widget" at bounding box center [111, 26] width 56 height 16
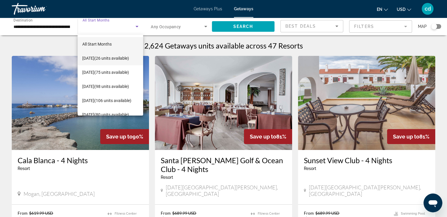
click at [114, 55] on span "October 2025 (26 units available)" at bounding box center [105, 58] width 47 height 7
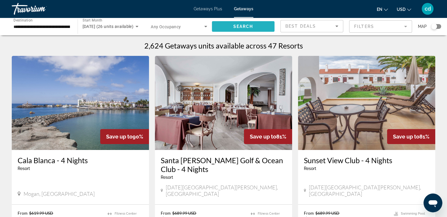
click at [238, 31] on span "Search widget" at bounding box center [243, 26] width 63 height 14
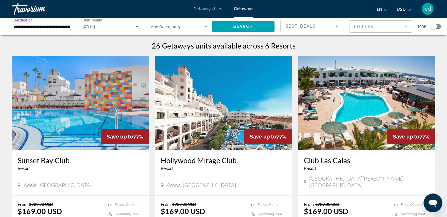
click at [42, 25] on input "**********" at bounding box center [42, 26] width 56 height 7
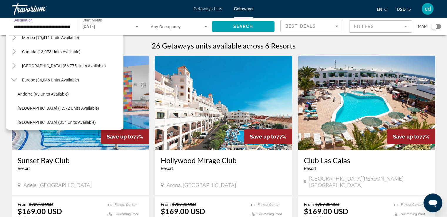
scroll to position [36, 0]
click at [51, 81] on span "Europe (34,046 units available)" at bounding box center [50, 79] width 57 height 5
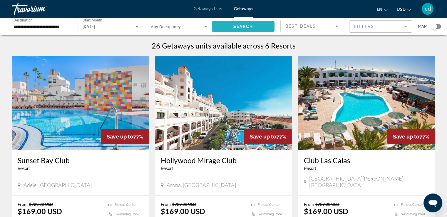
click at [242, 29] on span "Search" at bounding box center [243, 26] width 20 height 5
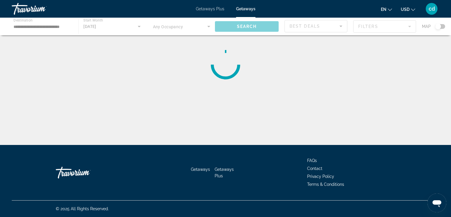
click at [293, 27] on div "Main content" at bounding box center [225, 27] width 451 height 18
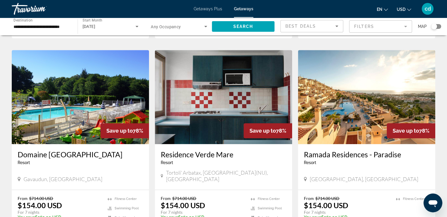
scroll to position [624, 0]
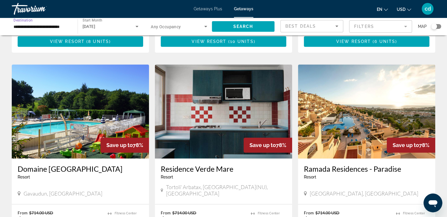
click at [59, 26] on input "**********" at bounding box center [42, 26] width 56 height 7
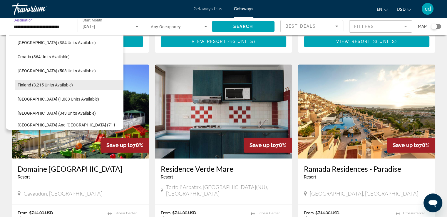
scroll to position [130, 0]
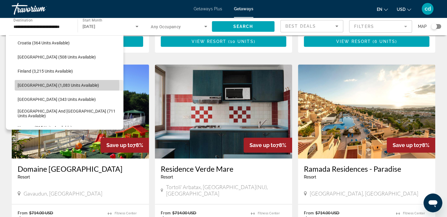
click at [56, 85] on span "France (1,083 units available)" at bounding box center [58, 85] width 81 height 5
type input "**********"
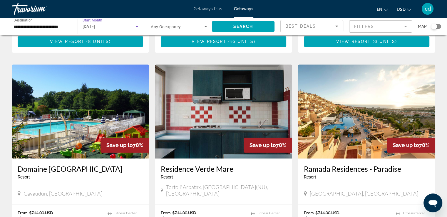
click at [117, 23] on div "[DATE]" at bounding box center [109, 26] width 53 height 7
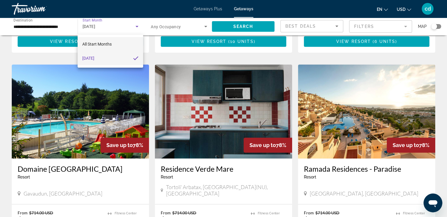
click at [110, 46] on span "All Start Months" at bounding box center [96, 44] width 29 height 5
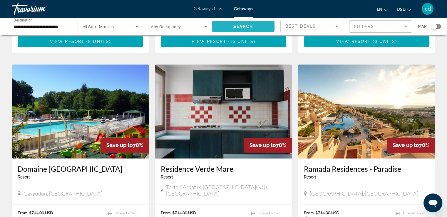
click at [230, 23] on span "Search widget" at bounding box center [243, 26] width 63 height 14
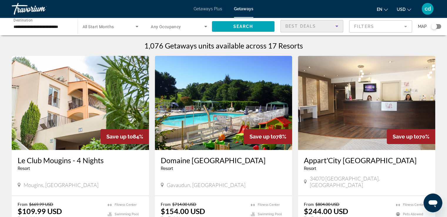
click at [316, 26] on div "Best Deals" at bounding box center [310, 26] width 50 height 7
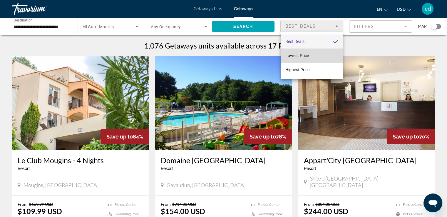
click at [305, 61] on mat-option "Lowest Price" at bounding box center [312, 55] width 62 height 14
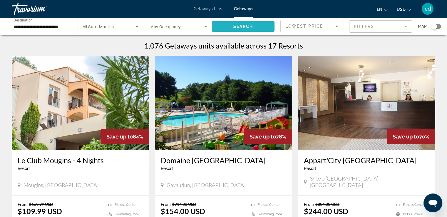
click at [257, 24] on span "Search widget" at bounding box center [243, 26] width 63 height 14
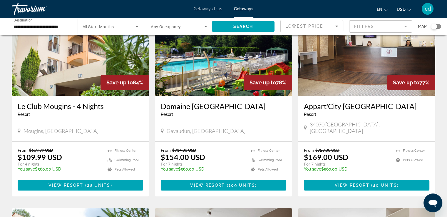
scroll to position [54, 0]
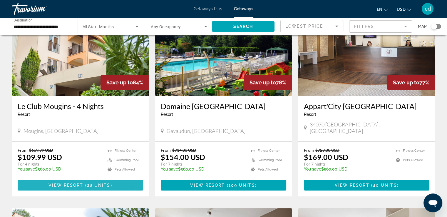
click at [97, 183] on span "28 units" at bounding box center [99, 185] width 24 height 5
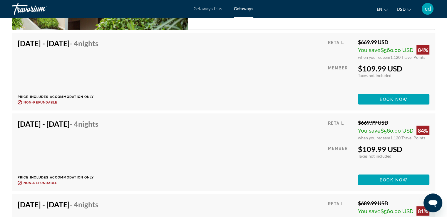
scroll to position [1164, 0]
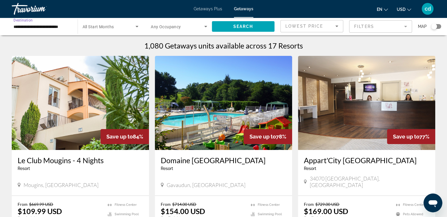
click at [60, 24] on input "**********" at bounding box center [42, 26] width 56 height 7
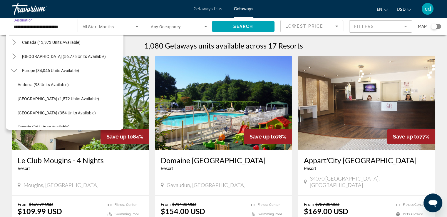
scroll to position [45, 0]
click at [54, 70] on span "Europe (34,046 units available)" at bounding box center [50, 70] width 57 height 5
type input "**********"
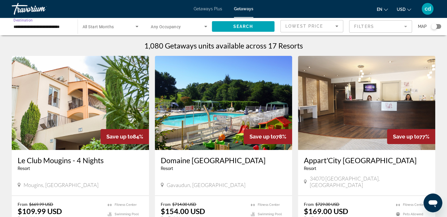
click at [108, 30] on div "Search widget" at bounding box center [111, 26] width 56 height 16
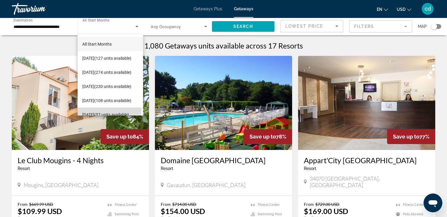
click at [107, 111] on span "February 2026 (57 units available)" at bounding box center [105, 114] width 47 height 7
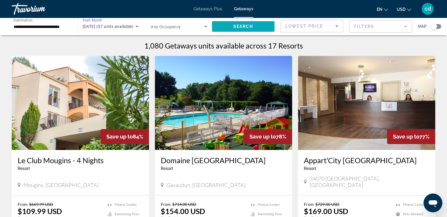
click at [227, 26] on span "Search widget" at bounding box center [243, 26] width 63 height 14
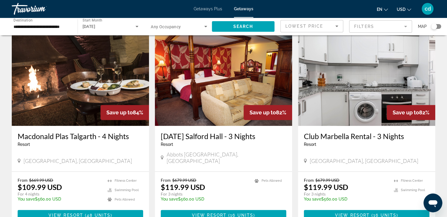
scroll to position [235, 0]
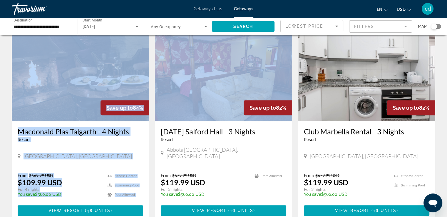
drag, startPoint x: 152, startPoint y: 97, endPoint x: 0, endPoint y: 82, distance: 152.3
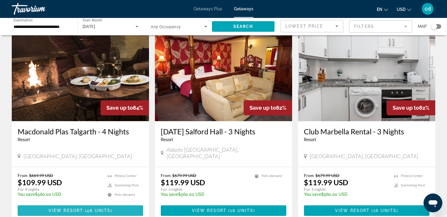
click at [91, 208] on span "48 units" at bounding box center [99, 210] width 24 height 5
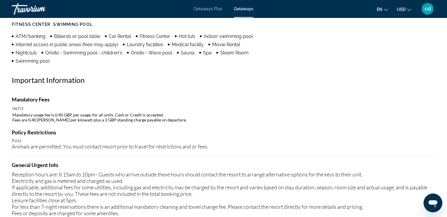
scroll to position [510, 0]
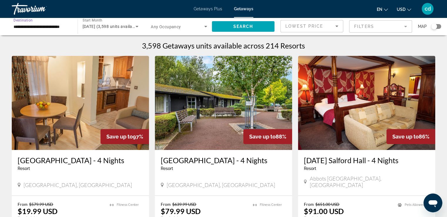
click at [51, 26] on input "**********" at bounding box center [42, 26] width 56 height 7
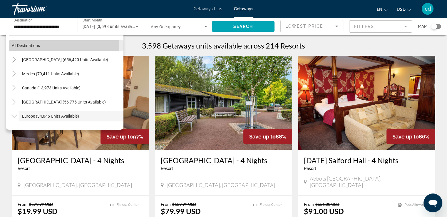
click at [60, 47] on span "Search widget" at bounding box center [66, 45] width 115 height 14
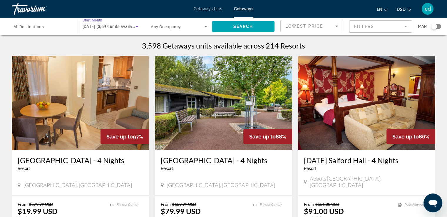
click at [116, 29] on div "February 2026 (3,598 units available)" at bounding box center [109, 26] width 53 height 7
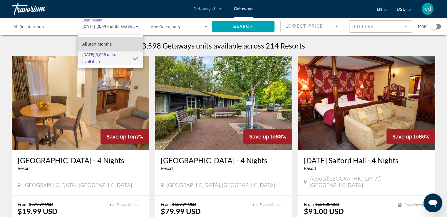
click at [117, 45] on mat-option "All Start Months" at bounding box center [111, 44] width 66 height 14
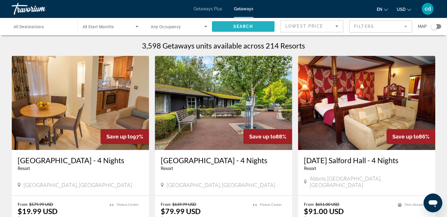
click at [233, 28] on span "Search" at bounding box center [243, 26] width 20 height 5
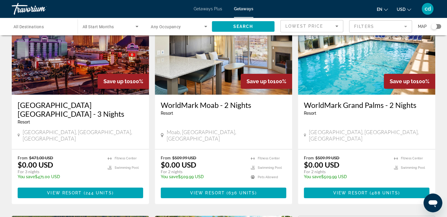
scroll to position [57, 0]
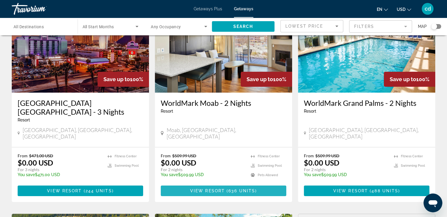
click at [213, 187] on span "Main content" at bounding box center [223, 191] width 125 height 14
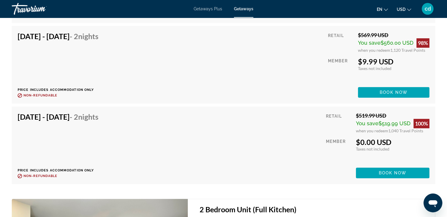
scroll to position [2785, 0]
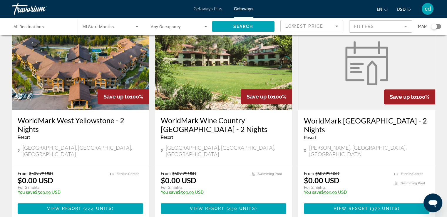
scroll to position [255, 0]
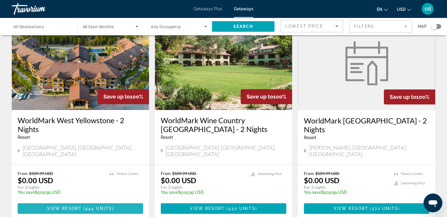
click at [81, 206] on span "View Resort" at bounding box center [64, 208] width 35 height 5
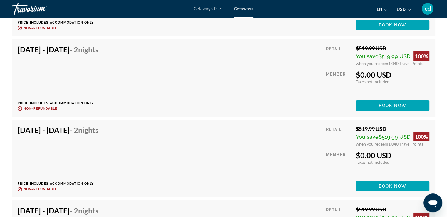
scroll to position [4206, 0]
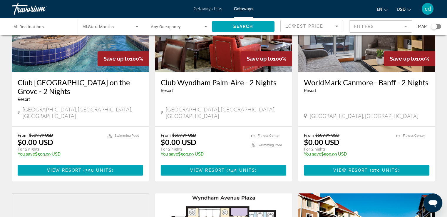
scroll to position [509, 0]
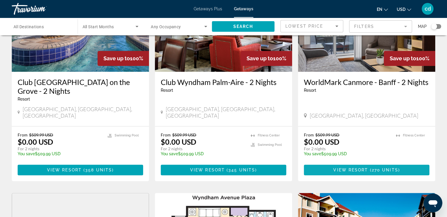
click at [323, 163] on span "Main content" at bounding box center [366, 170] width 125 height 14
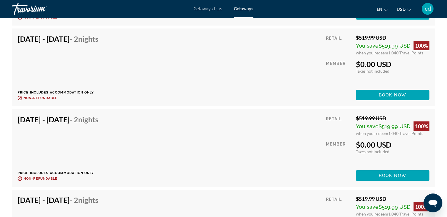
scroll to position [4142, 0]
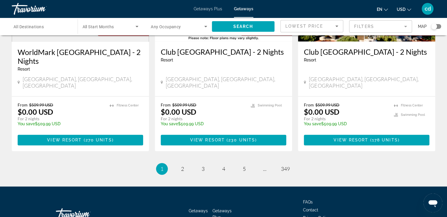
scroll to position [754, 0]
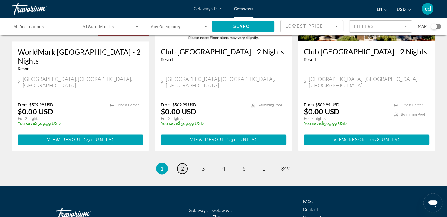
click at [181, 165] on span "2" at bounding box center [182, 168] width 3 height 6
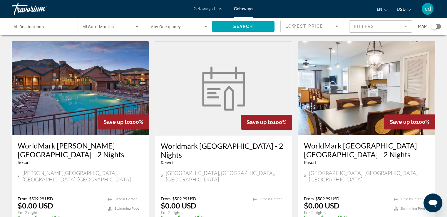
scroll to position [234, 0]
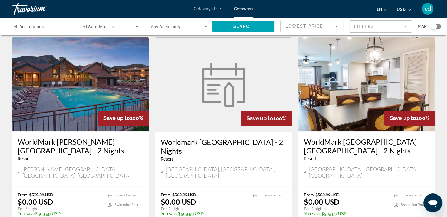
click at [39, 25] on span "All Destinations" at bounding box center [29, 26] width 30 height 5
click at [39, 25] on input "Destination All Destinations" at bounding box center [42, 26] width 56 height 7
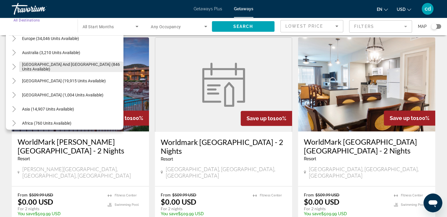
scroll to position [95, 0]
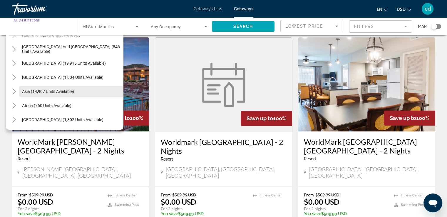
click at [73, 91] on span "Asia (14,907 units available)" at bounding box center [48, 91] width 52 height 5
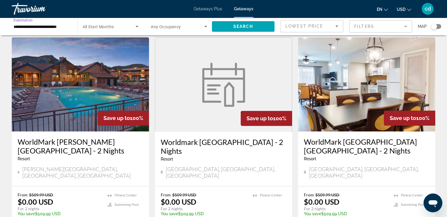
click at [123, 26] on span "Search widget" at bounding box center [109, 26] width 53 height 7
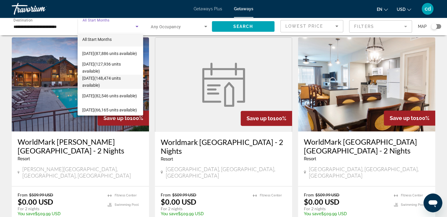
scroll to position [6, 0]
click at [117, 78] on span "December 2025 (148,474 units available)" at bounding box center [110, 81] width 56 height 14
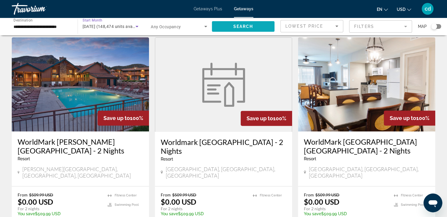
click at [233, 24] on span "Search" at bounding box center [243, 26] width 20 height 5
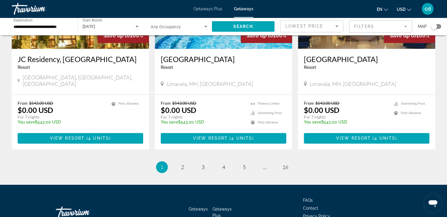
scroll to position [720, 0]
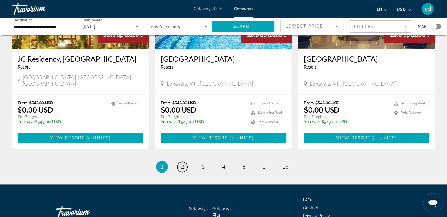
click at [183, 163] on span "2" at bounding box center [182, 166] width 3 height 6
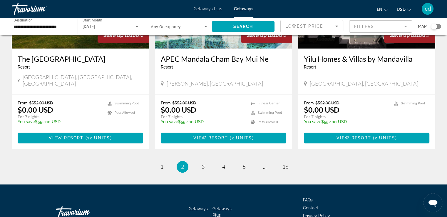
scroll to position [708, 0]
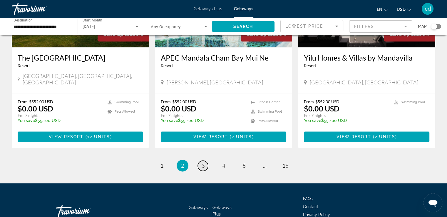
click at [203, 162] on span "3" at bounding box center [203, 165] width 3 height 6
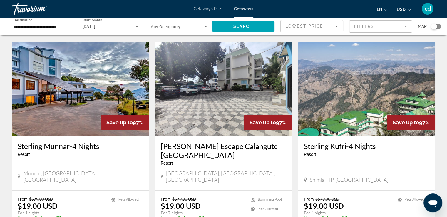
scroll to position [733, 0]
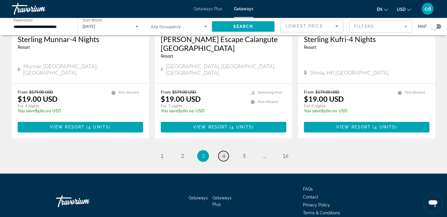
click at [223, 152] on span "4" at bounding box center [223, 155] width 3 height 6
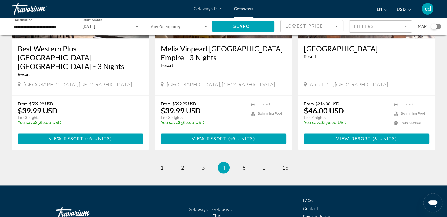
scroll to position [751, 0]
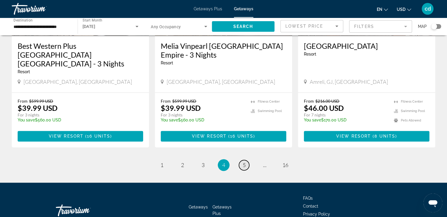
click at [243, 162] on span "5" at bounding box center [244, 165] width 3 height 6
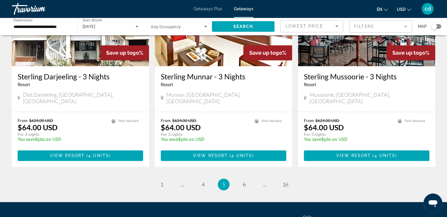
scroll to position [743, 0]
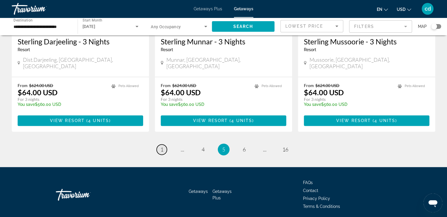
click at [164, 144] on link "page 1" at bounding box center [162, 149] width 10 height 10
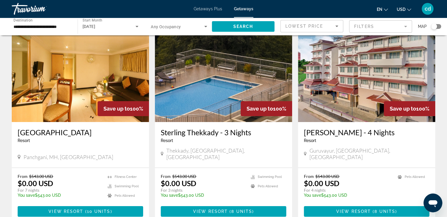
scroll to position [28, 0]
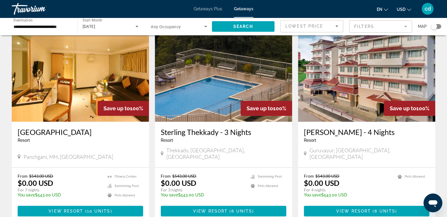
click at [362, 23] on mat-form-field "Filters" at bounding box center [380, 26] width 63 height 12
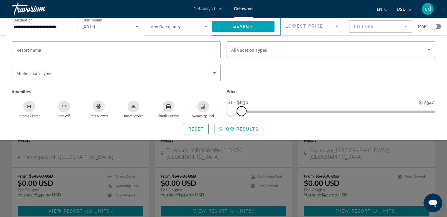
drag, startPoint x: 432, startPoint y: 110, endPoint x: 241, endPoint y: 115, distance: 190.7
click at [241, 115] on span "ngx-slider-max" at bounding box center [241, 110] width 9 height 9
click at [435, 24] on div "Search widget" at bounding box center [434, 27] width 6 height 6
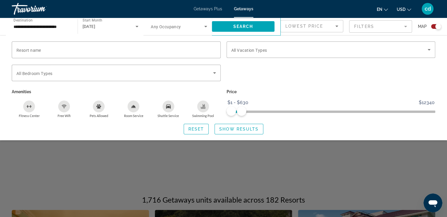
scroll to position [210, 0]
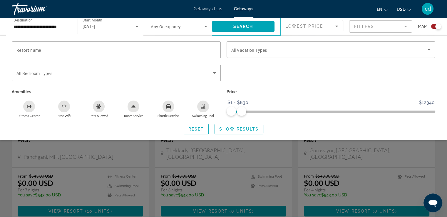
click at [338, 155] on div "Search widget" at bounding box center [223, 152] width 447 height 129
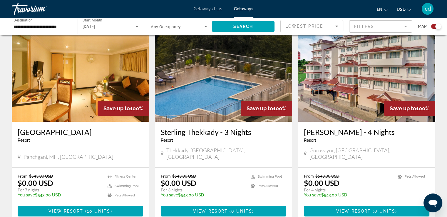
click at [436, 25] on div "Search widget" at bounding box center [438, 27] width 6 height 6
click at [436, 25] on div "Search widget" at bounding box center [434, 27] width 6 height 6
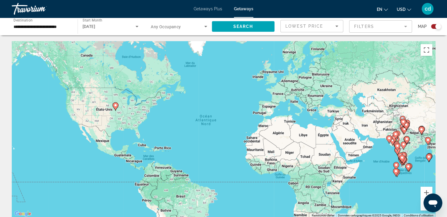
scroll to position [6, 0]
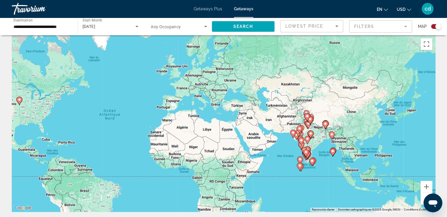
drag, startPoint x: 367, startPoint y: 142, endPoint x: 271, endPoint y: 142, distance: 96.7
click at [271, 142] on div "Pour activer le glissement avec le clavier, appuyez sur Alt+Entrée. Une fois ce…" at bounding box center [223, 123] width 423 height 176
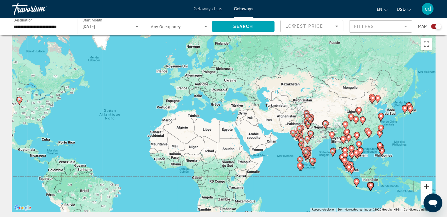
click at [425, 187] on button "Zoom avant" at bounding box center [426, 187] width 12 height 12
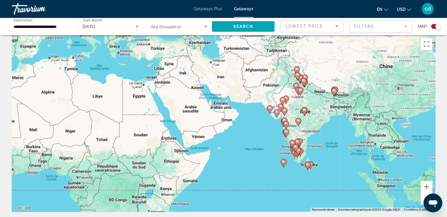
drag, startPoint x: 357, startPoint y: 162, endPoint x: 263, endPoint y: 123, distance: 101.3
click at [263, 123] on div "Pour activer le glissement avec le clavier, appuyez sur Alt+Entrée. Une fois ce…" at bounding box center [223, 123] width 423 height 176
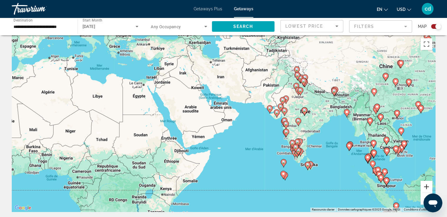
click at [427, 185] on button "Zoom avant" at bounding box center [426, 187] width 12 height 12
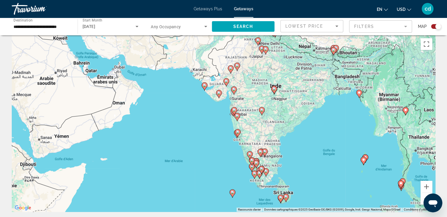
drag, startPoint x: 393, startPoint y: 138, endPoint x: 279, endPoint y: 124, distance: 113.9
click at [279, 124] on div "Pour activer le glissement avec le clavier, appuyez sur Alt+Entrée. Une fois ce…" at bounding box center [223, 123] width 423 height 176
click at [427, 184] on button "Zoom avant" at bounding box center [426, 187] width 12 height 12
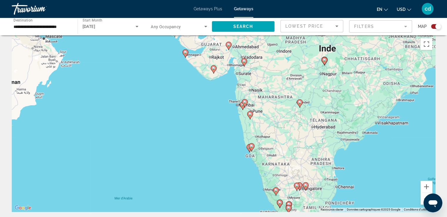
click at [242, 107] on gmp-advanced-marker "Main content" at bounding box center [245, 103] width 6 height 9
type input "**********"
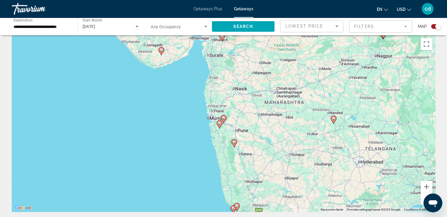
click at [223, 118] on image "Main content" at bounding box center [224, 118] width 4 height 4
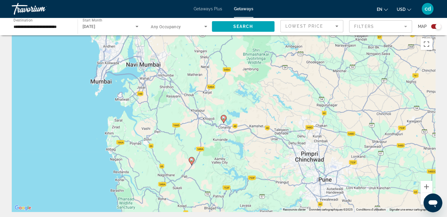
click at [223, 118] on image "Main content" at bounding box center [224, 118] width 4 height 4
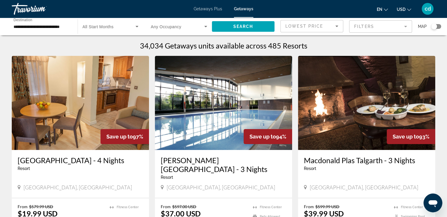
click at [205, 11] on span "Getaways Plus" at bounding box center [208, 8] width 29 height 5
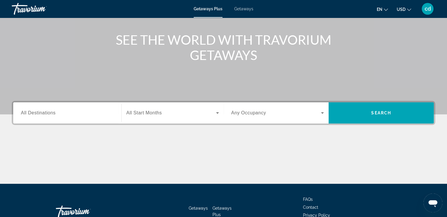
scroll to position [62, 0]
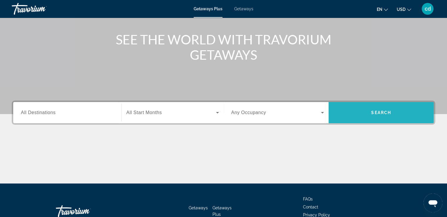
click at [367, 111] on span "Search widget" at bounding box center [380, 112] width 105 height 14
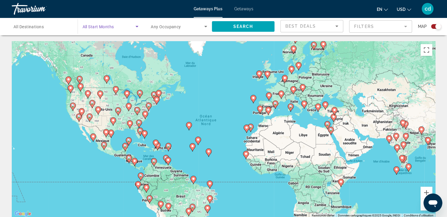
click at [118, 27] on span "Search widget" at bounding box center [109, 26] width 53 height 7
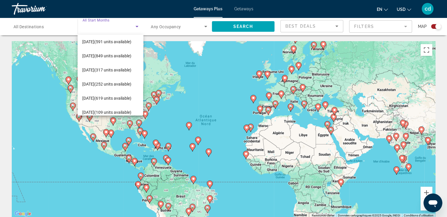
scroll to position [107, 0]
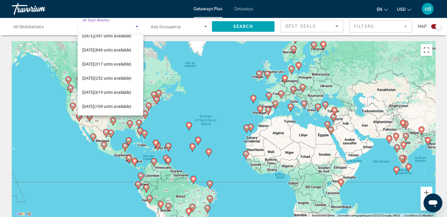
click at [207, 34] on div at bounding box center [223, 108] width 447 height 217
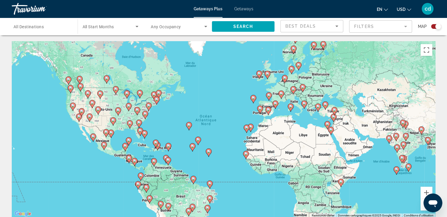
click at [436, 28] on div "Search widget" at bounding box center [438, 27] width 6 height 6
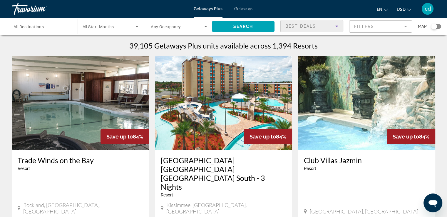
click at [330, 24] on div "Best Deals" at bounding box center [310, 26] width 50 height 7
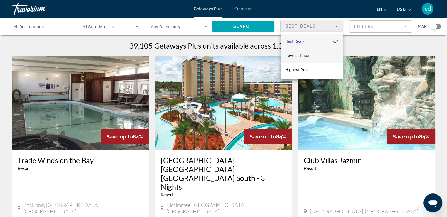
click at [311, 54] on mat-option "Lowest Price" at bounding box center [312, 55] width 62 height 14
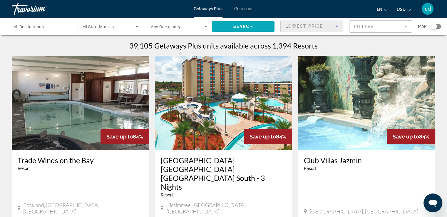
click at [269, 27] on span "Search widget" at bounding box center [243, 26] width 63 height 14
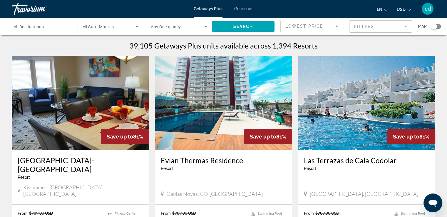
click at [111, 22] on div "Search widget" at bounding box center [111, 26] width 56 height 16
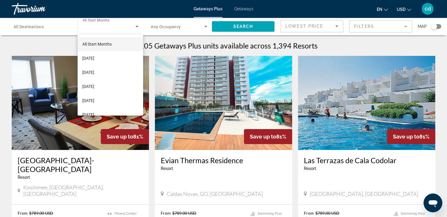
click at [331, 45] on div at bounding box center [223, 108] width 447 height 217
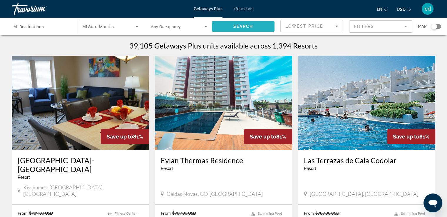
click at [248, 26] on span "Search" at bounding box center [243, 26] width 20 height 5
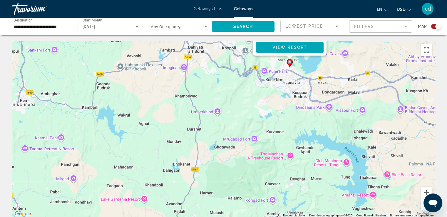
click at [421, 207] on button "Zoom arrière" at bounding box center [426, 205] width 12 height 12
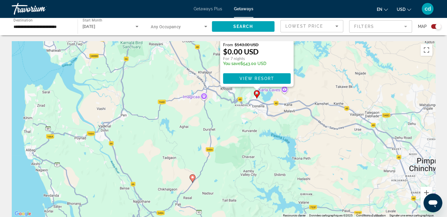
click at [192, 177] on image "Main content" at bounding box center [193, 177] width 4 height 4
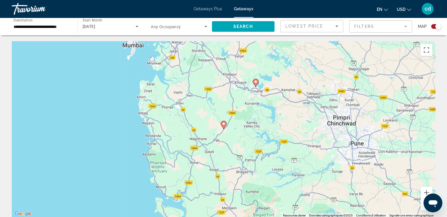
click at [224, 125] on image "Main content" at bounding box center [224, 124] width 4 height 4
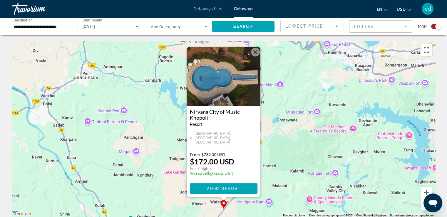
click at [256, 52] on button "Fermer" at bounding box center [255, 52] width 9 height 9
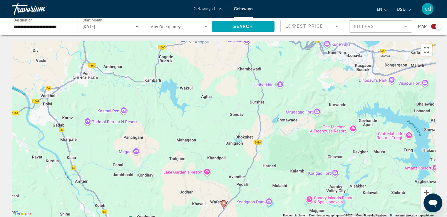
click at [421, 207] on button "Zoom arrière" at bounding box center [426, 205] width 12 height 12
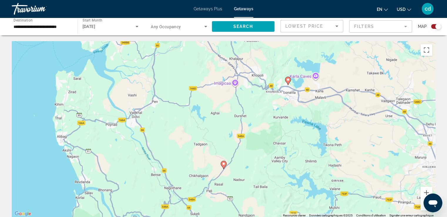
click at [421, 207] on button "Zoom arrière" at bounding box center [426, 205] width 12 height 12
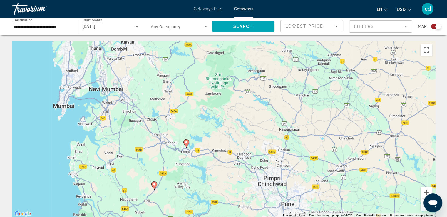
drag, startPoint x: 361, startPoint y: 157, endPoint x: 291, endPoint y: 198, distance: 81.8
click at [291, 198] on div "Pour activer le glissement avec le clavier, appuyez sur Alt+Entrée. Une fois ce…" at bounding box center [223, 129] width 423 height 176
click at [421, 207] on button "Zoom arrière" at bounding box center [426, 205] width 12 height 12
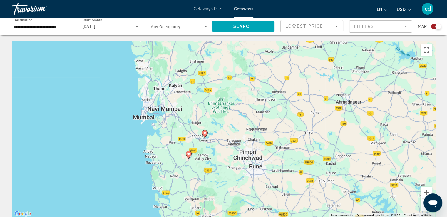
click at [421, 207] on button "Zoom arrière" at bounding box center [426, 205] width 12 height 12
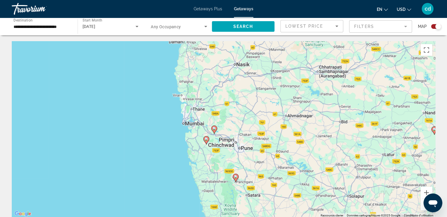
click at [421, 206] on button "Zoom arrière" at bounding box center [426, 205] width 12 height 12
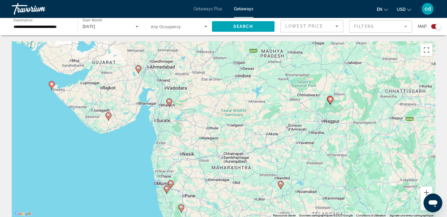
drag, startPoint x: 380, startPoint y: 161, endPoint x: 330, endPoint y: 224, distance: 80.3
click at [330, 217] on html "**********" at bounding box center [223, 108] width 447 height 217
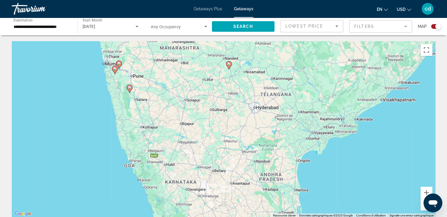
drag, startPoint x: 336, startPoint y: 179, endPoint x: 284, endPoint y: 59, distance: 130.9
click at [284, 59] on div "Pour activer le glissement avec le clavier, appuyez sur Alt+Entrée. Une fois ce…" at bounding box center [223, 129] width 423 height 176
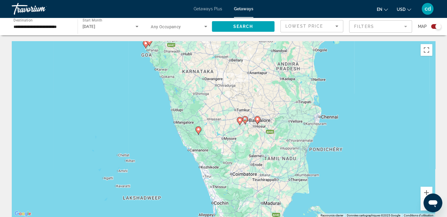
drag, startPoint x: 293, startPoint y: 157, endPoint x: 312, endPoint y: 42, distance: 116.9
click at [312, 42] on div "Pour activer le glissement avec le clavier, appuyez sur Alt+Entrée. Une fois ce…" at bounding box center [223, 129] width 423 height 176
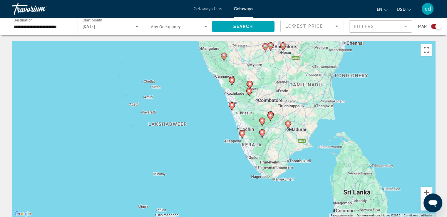
drag, startPoint x: 305, startPoint y: 137, endPoint x: 329, endPoint y: 65, distance: 75.4
click at [329, 65] on div "Pour activer le glissement avec le clavier, appuyez sur Alt+Entrée. Une fois ce…" at bounding box center [223, 129] width 423 height 176
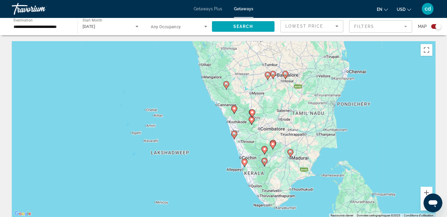
drag, startPoint x: 321, startPoint y: 97, endPoint x: 323, endPoint y: 128, distance: 30.9
click at [323, 128] on div "Pour activer le glissement avec le clavier, appuyez sur Alt+Entrée. Une fois ce…" at bounding box center [223, 129] width 423 height 176
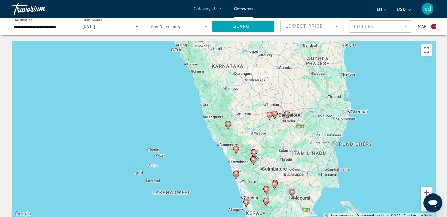
drag, startPoint x: 373, startPoint y: 143, endPoint x: 375, endPoint y: 190, distance: 46.8
click at [375, 190] on div "Pour activer le glissement avec le clavier, appuyez sur Alt+Entrée. Une fois ce…" at bounding box center [223, 129] width 423 height 176
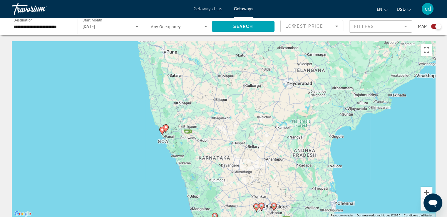
drag, startPoint x: 315, startPoint y: 100, endPoint x: 300, endPoint y: 194, distance: 95.8
click at [300, 194] on div "Pour activer le glissement avec le clavier, appuyez sur Alt+Entrée. Une fois ce…" at bounding box center [223, 129] width 423 height 176
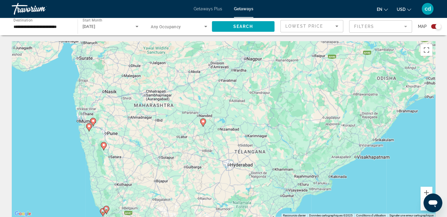
drag, startPoint x: 337, startPoint y: 109, endPoint x: 263, endPoint y: 198, distance: 115.6
click at [263, 198] on div "Pour activer le glissement avec le clavier, appuyez sur Alt+Entrée. Une fois ce…" at bounding box center [223, 129] width 423 height 176
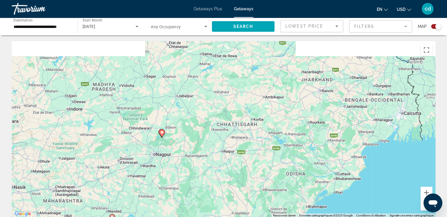
drag, startPoint x: 354, startPoint y: 94, endPoint x: 270, endPoint y: 190, distance: 127.0
click at [270, 190] on div "Pour activer le glissement avec le clavier, appuyez sur Alt+Entrée. Une fois ce…" at bounding box center [223, 129] width 423 height 176
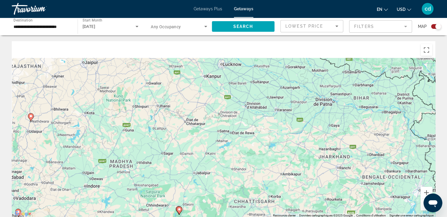
drag, startPoint x: 329, startPoint y: 116, endPoint x: 346, endPoint y: 198, distance: 83.8
click at [346, 198] on div "Pour activer le glissement avec le clavier, appuyez sur Alt+Entrée. Une fois ce…" at bounding box center [223, 129] width 423 height 176
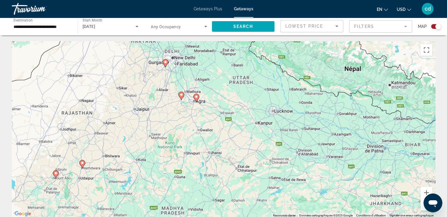
drag, startPoint x: 311, startPoint y: 117, endPoint x: 364, endPoint y: 163, distance: 69.8
click at [364, 163] on div "Pour activer le glissement avec le clavier, appuyez sur Alt+Entrée. Une fois ce…" at bounding box center [223, 129] width 423 height 176
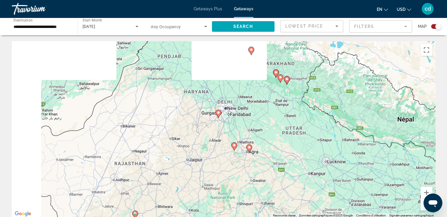
drag, startPoint x: 269, startPoint y: 128, endPoint x: 326, endPoint y: 182, distance: 77.7
click at [326, 182] on div "Pour activer le glissement avec le clavier, appuyez sur Alt+Entrée. Une fois ce…" at bounding box center [223, 129] width 423 height 176
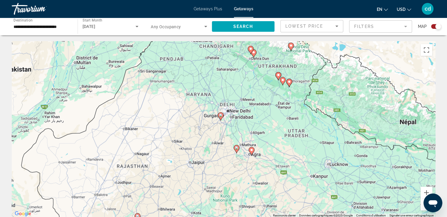
click at [219, 116] on image "Main content" at bounding box center [221, 115] width 4 height 4
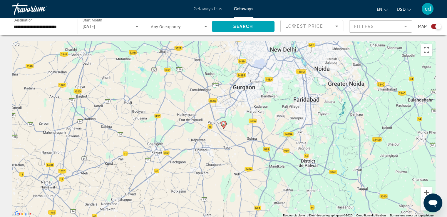
click at [223, 125] on image "Main content" at bounding box center [224, 124] width 4 height 4
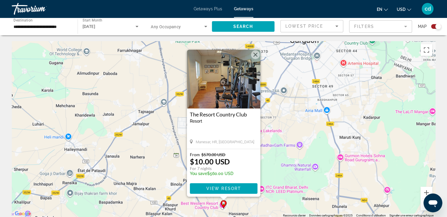
click at [255, 54] on button "Fermer" at bounding box center [255, 54] width 9 height 9
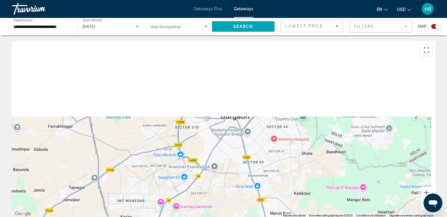
drag, startPoint x: 362, startPoint y: 87, endPoint x: 291, endPoint y: 164, distance: 104.0
click at [291, 164] on div "Pour activer le glissement avec le clavier, appuyez sur Alt+Entrée. Une fois ce…" at bounding box center [223, 129] width 423 height 176
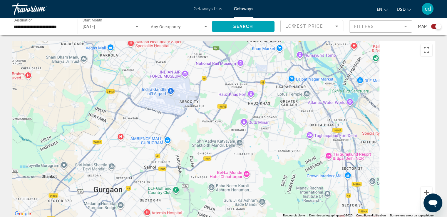
drag, startPoint x: 343, startPoint y: 117, endPoint x: 216, endPoint y: 191, distance: 147.1
click at [216, 191] on div "Main content" at bounding box center [223, 129] width 423 height 176
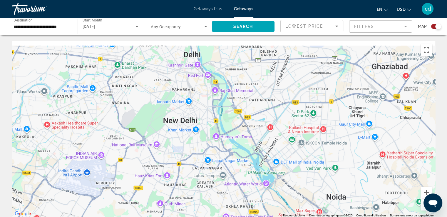
drag, startPoint x: 306, startPoint y: 125, endPoint x: 220, endPoint y: 209, distance: 119.7
click at [220, 209] on div "Main content" at bounding box center [223, 129] width 423 height 176
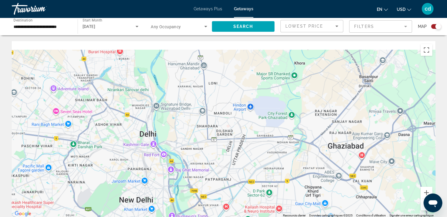
drag, startPoint x: 294, startPoint y: 110, endPoint x: 239, endPoint y: 201, distance: 106.6
click at [239, 201] on div "Main content" at bounding box center [223, 129] width 423 height 176
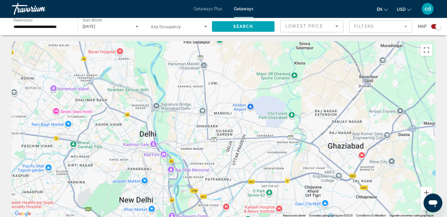
click at [421, 207] on button "Zoom arrière" at bounding box center [426, 205] width 12 height 12
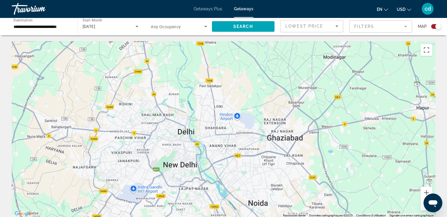
click at [421, 207] on button "Zoom arrière" at bounding box center [426, 205] width 12 height 12
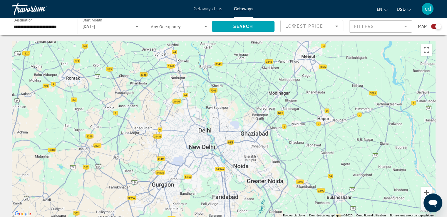
click at [421, 207] on button "Zoom arrière" at bounding box center [426, 205] width 12 height 12
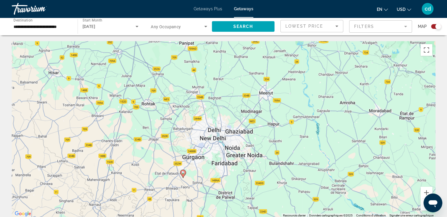
click at [421, 207] on button "Zoom arrière" at bounding box center [426, 205] width 12 height 12
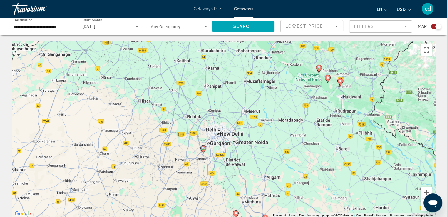
click at [421, 207] on button "Zoom arrière" at bounding box center [426, 205] width 12 height 12
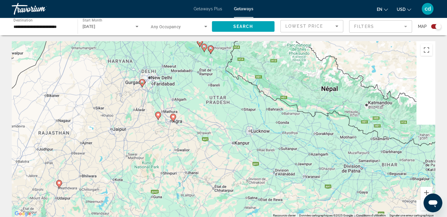
drag, startPoint x: 385, startPoint y: 168, endPoint x: 308, endPoint y: 108, distance: 97.2
click at [308, 108] on div "Pour activer le glissement avec le clavier, appuyez sur Alt+Entrée. Une fois ce…" at bounding box center [223, 129] width 423 height 176
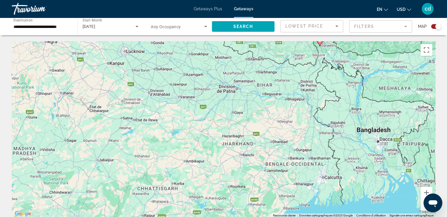
drag, startPoint x: 375, startPoint y: 139, endPoint x: 246, endPoint y: 61, distance: 150.6
click at [246, 61] on div "Pour activer le glissement avec le clavier, appuyez sur Alt+Entrée. Une fois ce…" at bounding box center [223, 129] width 423 height 176
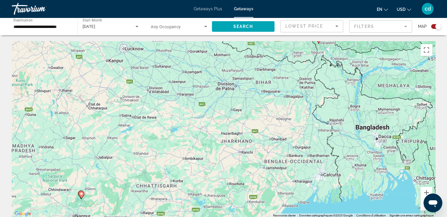
click at [421, 209] on button "Zoom arrière" at bounding box center [426, 205] width 12 height 12
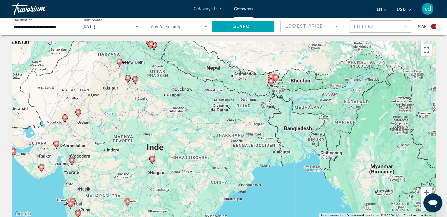
click at [421, 209] on button "Zoom arrière" at bounding box center [426, 205] width 12 height 12
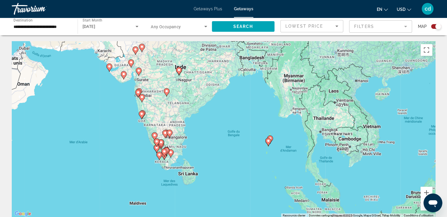
drag, startPoint x: 353, startPoint y: 168, endPoint x: 343, endPoint y: 91, distance: 77.8
click at [343, 91] on div "Pour activer le glissement avec le clavier, appuyez sur Alt+Entrée. Une fois ce…" at bounding box center [223, 129] width 423 height 176
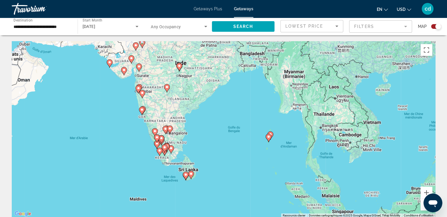
click at [269, 138] on icon "Main content" at bounding box center [268, 138] width 5 height 8
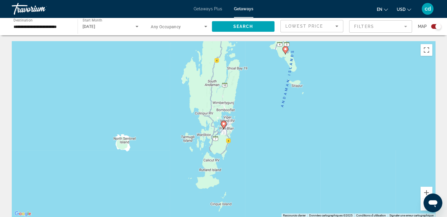
click at [222, 125] on icon "Main content" at bounding box center [223, 125] width 5 height 8
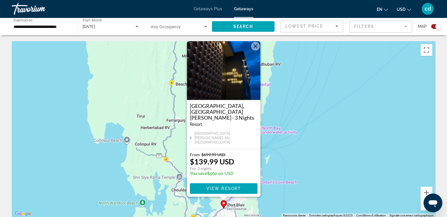
click at [256, 51] on button "Fermer" at bounding box center [255, 46] width 9 height 9
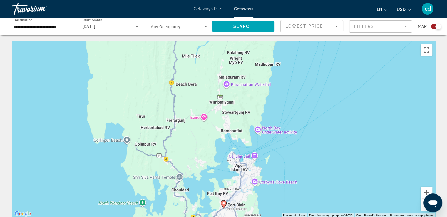
click at [422, 209] on button "Zoom arrière" at bounding box center [426, 205] width 12 height 12
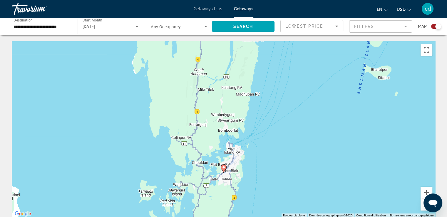
click at [422, 209] on button "Zoom arrière" at bounding box center [426, 205] width 12 height 12
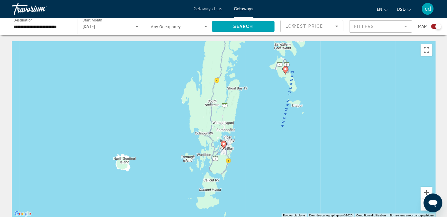
click at [422, 209] on button "Zoom arrière" at bounding box center [426, 205] width 12 height 12
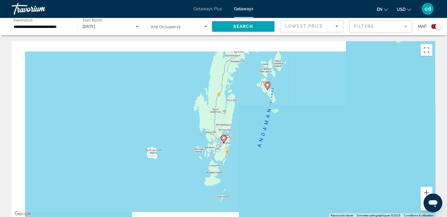
click at [422, 209] on button "Zoom arrière" at bounding box center [426, 205] width 12 height 12
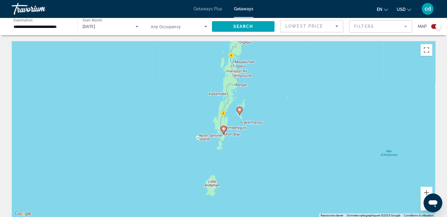
click at [422, 209] on button "Zoom arrière" at bounding box center [426, 205] width 12 height 12
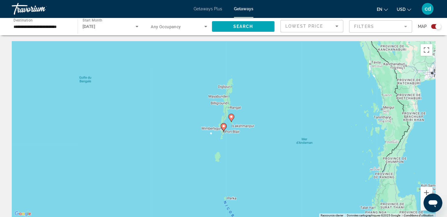
click at [422, 209] on button "Zoom arrière" at bounding box center [426, 205] width 12 height 12
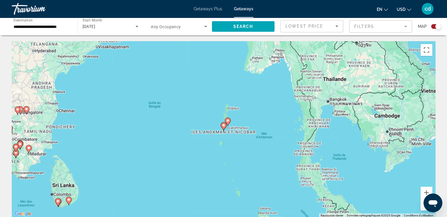
click at [422, 209] on button "Zoom arrière" at bounding box center [426, 205] width 12 height 12
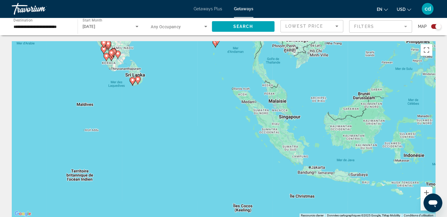
drag, startPoint x: 350, startPoint y: 177, endPoint x: 341, endPoint y: 91, distance: 85.7
click at [341, 91] on div "Pour activer le glissement avec le clavier, appuyez sur Alt+Entrée. Une fois ce…" at bounding box center [223, 129] width 423 height 176
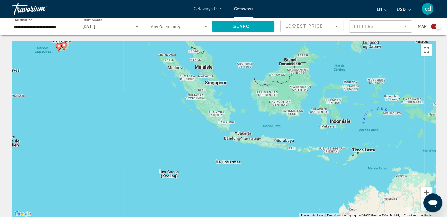
drag, startPoint x: 341, startPoint y: 150, endPoint x: 266, endPoint y: 116, distance: 82.7
click at [266, 116] on div "Pour activer le glissement avec le clavier, appuyez sur Alt+Entrée. Une fois ce…" at bounding box center [223, 129] width 423 height 176
click at [423, 192] on button "Zoom avant" at bounding box center [426, 193] width 12 height 12
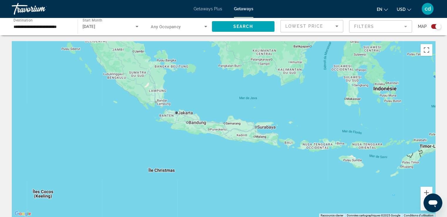
drag, startPoint x: 371, startPoint y: 181, endPoint x: 300, endPoint y: 157, distance: 75.4
click at [300, 157] on div "Main content" at bounding box center [223, 129] width 423 height 176
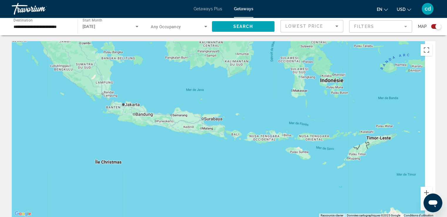
drag, startPoint x: 390, startPoint y: 195, endPoint x: 336, endPoint y: 187, distance: 54.4
click at [336, 187] on div "Main content" at bounding box center [223, 129] width 423 height 176
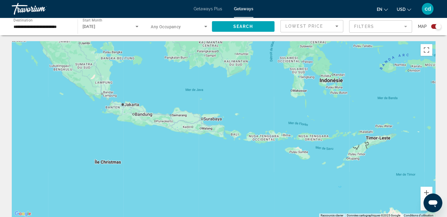
click at [52, 26] on input "**********" at bounding box center [42, 26] width 56 height 7
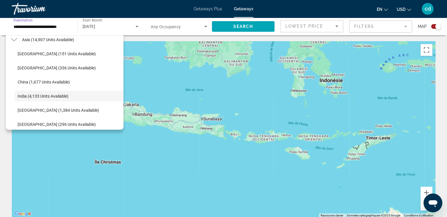
scroll to position [166, 0]
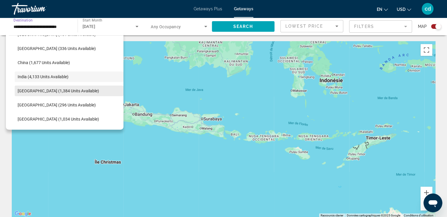
click at [76, 92] on span "Indonesia (1,384 units available)" at bounding box center [58, 90] width 81 height 5
type input "**********"
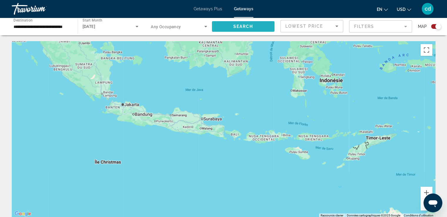
click at [252, 29] on span "Search" at bounding box center [243, 26] width 20 height 5
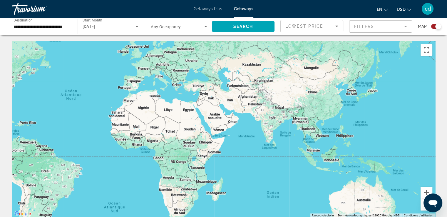
drag, startPoint x: 360, startPoint y: 157, endPoint x: 224, endPoint y: 131, distance: 139.1
click at [224, 131] on div "Main content" at bounding box center [223, 129] width 423 height 176
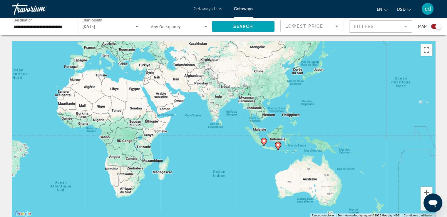
drag, startPoint x: 282, startPoint y: 157, endPoint x: 227, endPoint y: 135, distance: 58.6
click at [227, 135] on div "Pour activer le glissement avec le clavier, appuyez sur Alt+Entrée. Une fois ce…" at bounding box center [223, 129] width 423 height 176
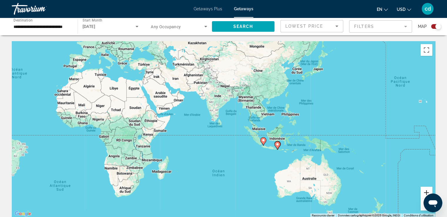
click at [426, 190] on button "Zoom avant" at bounding box center [426, 193] width 12 height 12
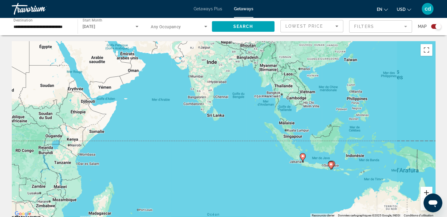
click at [426, 190] on button "Zoom avant" at bounding box center [426, 193] width 12 height 12
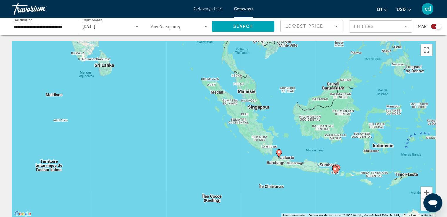
drag, startPoint x: 390, startPoint y: 158, endPoint x: 273, endPoint y: 117, distance: 124.7
click at [273, 117] on div "Pour activer le glissement avec le clavier, appuyez sur Alt+Entrée. Une fois ce…" at bounding box center [223, 129] width 423 height 176
click at [278, 155] on icon "Main content" at bounding box center [278, 154] width 5 height 8
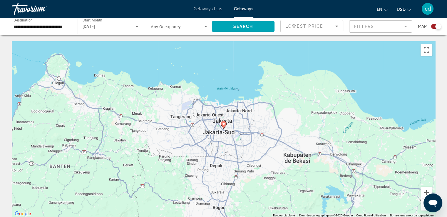
click at [223, 125] on icon "Main content" at bounding box center [223, 125] width 5 height 8
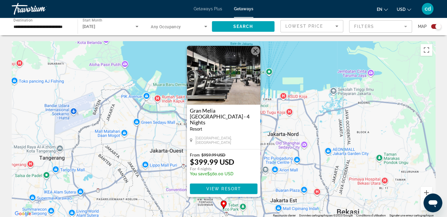
click at [422, 208] on button "Zoom arrière" at bounding box center [426, 205] width 12 height 12
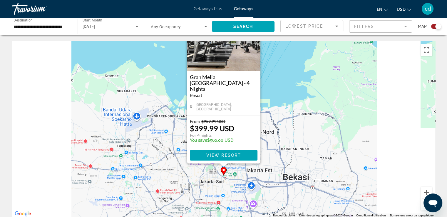
click at [422, 208] on button "Zoom arrière" at bounding box center [426, 205] width 12 height 12
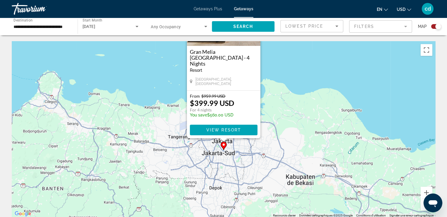
click at [422, 208] on button "Zoom arrière" at bounding box center [426, 205] width 12 height 12
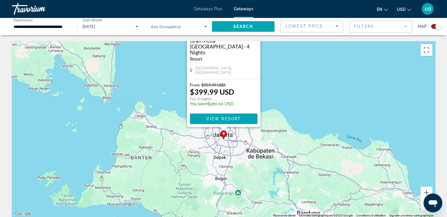
click at [422, 208] on button "Zoom arrière" at bounding box center [426, 205] width 12 height 12
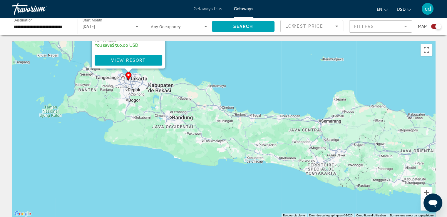
drag, startPoint x: 379, startPoint y: 185, endPoint x: 283, endPoint y: 131, distance: 109.8
click at [283, 131] on div "Pour activer le glissement avec le clavier, appuyez sur Alt+Entrée. Une fois ce…" at bounding box center [223, 129] width 423 height 176
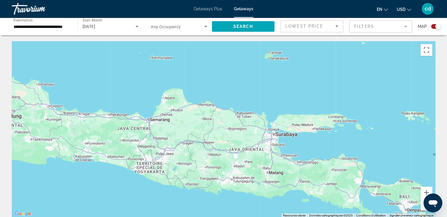
drag, startPoint x: 334, startPoint y: 141, endPoint x: 162, endPoint y: 140, distance: 172.5
click at [162, 140] on div "Pour activer le glissement avec le clavier, appuyez sur Alt+Entrée. Une fois ce…" at bounding box center [223, 129] width 423 height 176
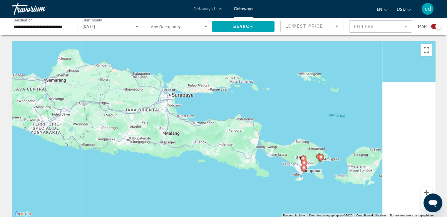
drag, startPoint x: 259, startPoint y: 158, endPoint x: 147, endPoint y: 114, distance: 120.3
click at [147, 114] on div "Pour activer le glissement avec le clavier, appuyez sur Alt+Entrée. Une fois ce…" at bounding box center [223, 129] width 423 height 176
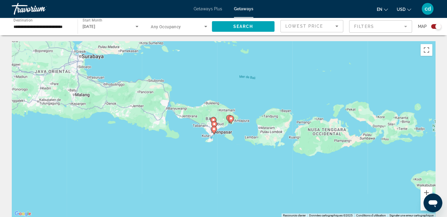
drag, startPoint x: 285, startPoint y: 149, endPoint x: 204, endPoint y: 114, distance: 88.4
click at [204, 114] on div "Pour activer le glissement avec le clavier, appuyez sur Alt+Entrée. Une fois ce…" at bounding box center [223, 129] width 423 height 176
click at [229, 118] on image "Main content" at bounding box center [230, 119] width 4 height 4
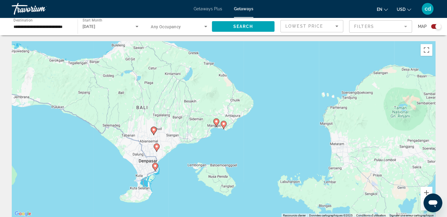
click at [223, 124] on image "Main content" at bounding box center [224, 124] width 4 height 4
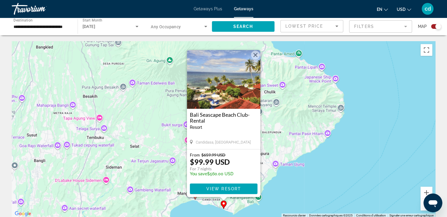
click at [177, 174] on div "Pour activer le glissement avec le clavier, appuyez sur Alt+Entrée. Une fois ce…" at bounding box center [223, 129] width 423 height 176
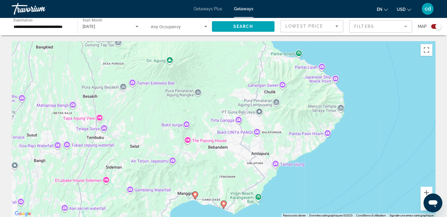
click at [195, 195] on image "Main content" at bounding box center [195, 194] width 4 height 4
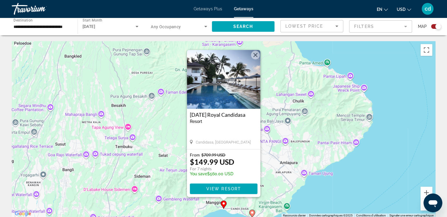
click at [164, 190] on div "Pour activer le glissement avec le clavier, appuyez sur Alt+Entrée. Une fois ce…" at bounding box center [223, 129] width 423 height 176
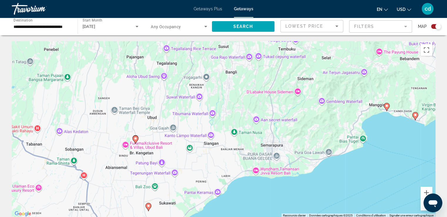
drag, startPoint x: 164, startPoint y: 190, endPoint x: 329, endPoint y: 92, distance: 191.9
click at [329, 92] on div "Pour activer le glissement avec le clavier, appuyez sur Alt+Entrée. Une fois ce…" at bounding box center [223, 129] width 423 height 176
click at [135, 138] on image "Main content" at bounding box center [136, 139] width 4 height 4
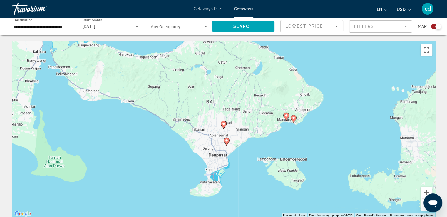
click at [222, 126] on icon "Main content" at bounding box center [223, 125] width 5 height 8
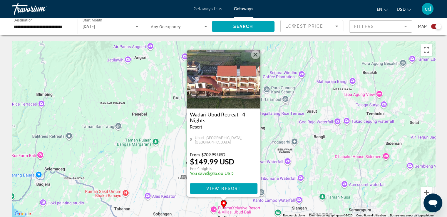
click at [311, 167] on div "Pour activer le glissement avec le clavier, appuyez sur Alt+Entrée. Une fois ce…" at bounding box center [223, 129] width 423 height 176
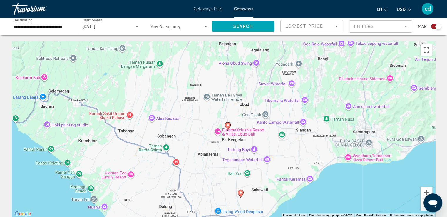
drag, startPoint x: 311, startPoint y: 167, endPoint x: 315, endPoint y: 87, distance: 80.6
click at [315, 87] on div "Pour activer le glissement avec le clavier, appuyez sur Alt+Entrée. Une fois ce…" at bounding box center [223, 129] width 423 height 176
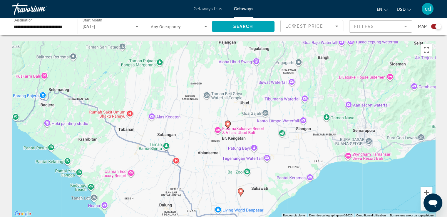
click at [240, 191] on image "Main content" at bounding box center [241, 191] width 4 height 4
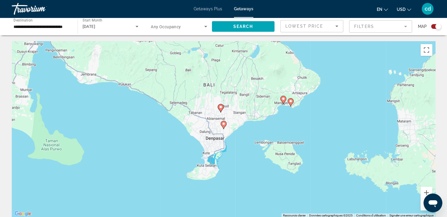
click at [223, 124] on image "Main content" at bounding box center [224, 124] width 4 height 4
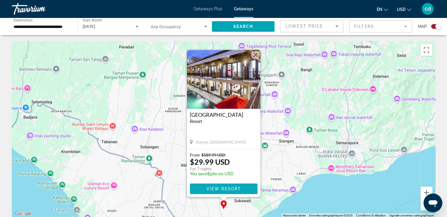
click at [227, 187] on span "View Resort" at bounding box center [223, 188] width 35 height 5
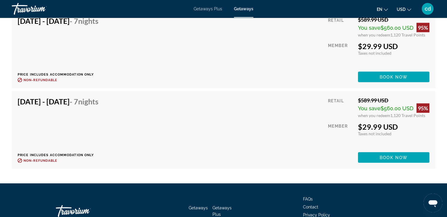
scroll to position [1182, 0]
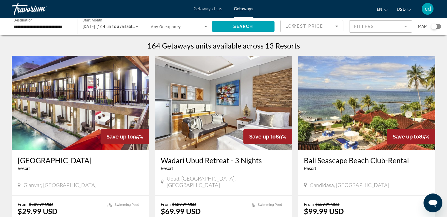
click at [110, 28] on span "December 2025 (164 units available)" at bounding box center [109, 26] width 53 height 5
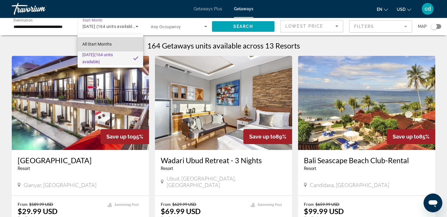
click at [109, 45] on span "All Start Months" at bounding box center [96, 44] width 29 height 5
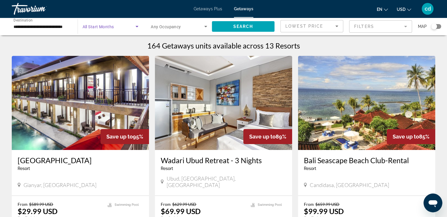
click at [46, 25] on input "**********" at bounding box center [42, 26] width 56 height 7
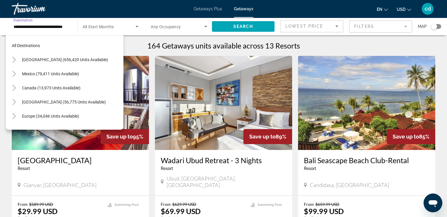
scroll to position [176, 0]
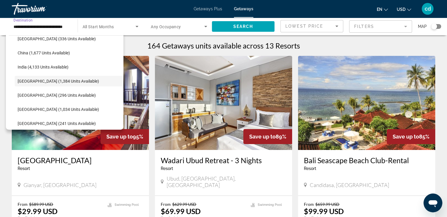
click at [90, 26] on span "All Start Months" at bounding box center [98, 26] width 31 height 5
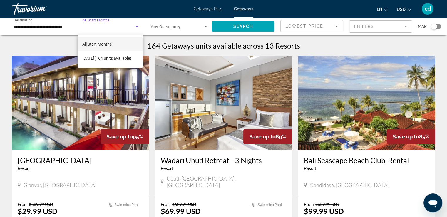
click at [51, 24] on div at bounding box center [223, 108] width 447 height 217
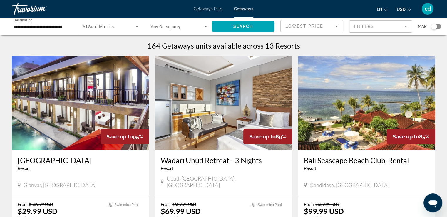
click at [49, 27] on input "**********" at bounding box center [42, 26] width 56 height 7
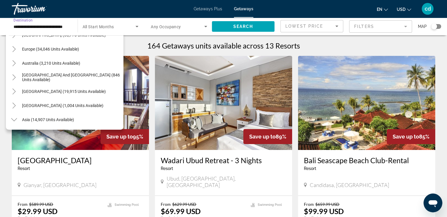
scroll to position [38, 0]
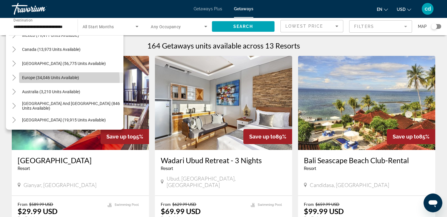
click at [46, 81] on span "Search widget" at bounding box center [71, 78] width 104 height 14
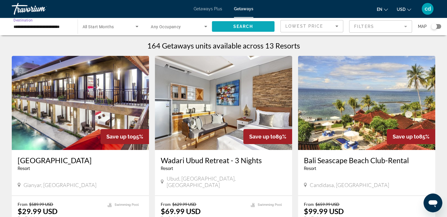
click at [247, 26] on span "Search" at bounding box center [243, 26] width 20 height 5
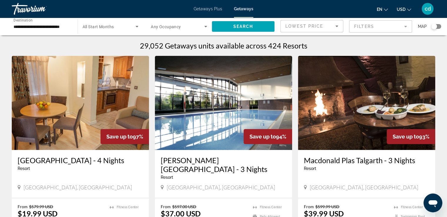
click at [432, 24] on div "Search widget" at bounding box center [434, 27] width 6 height 6
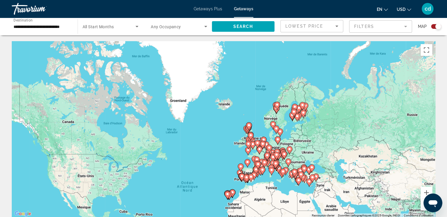
drag, startPoint x: 255, startPoint y: 80, endPoint x: 234, endPoint y: 152, distance: 75.2
click at [234, 152] on div "Pour activer le glissement avec le clavier, appuyez sur Alt+Entrée. Une fois ce…" at bounding box center [223, 129] width 423 height 176
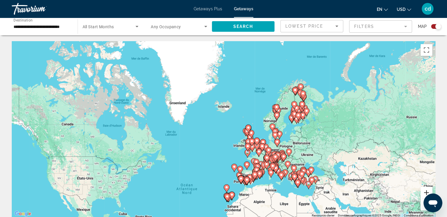
click at [423, 190] on button "Zoom avant" at bounding box center [426, 193] width 12 height 12
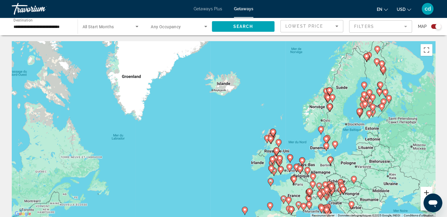
click at [424, 188] on button "Zoom avant" at bounding box center [426, 193] width 12 height 12
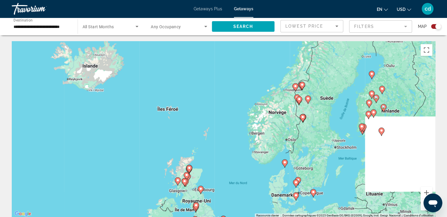
drag, startPoint x: 384, startPoint y: 137, endPoint x: 243, endPoint y: 167, distance: 144.2
click at [243, 167] on div "Pour activer le glissement avec le clavier, appuyez sur Alt+Entrée. Une fois ce…" at bounding box center [223, 129] width 423 height 176
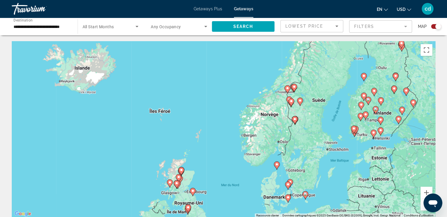
click at [372, 133] on image "Main content" at bounding box center [374, 133] width 4 height 4
type input "**********"
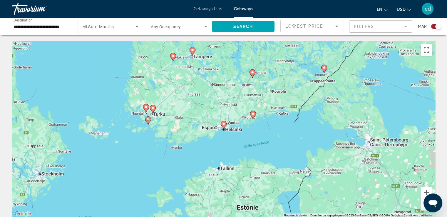
click at [222, 125] on icon "Main content" at bounding box center [223, 125] width 5 height 8
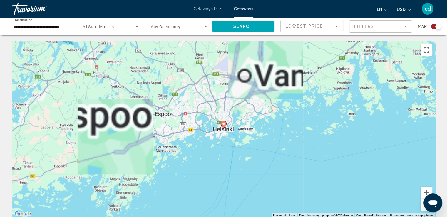
click at [222, 125] on icon "Main content" at bounding box center [223, 125] width 5 height 8
